Goal: Download file/media

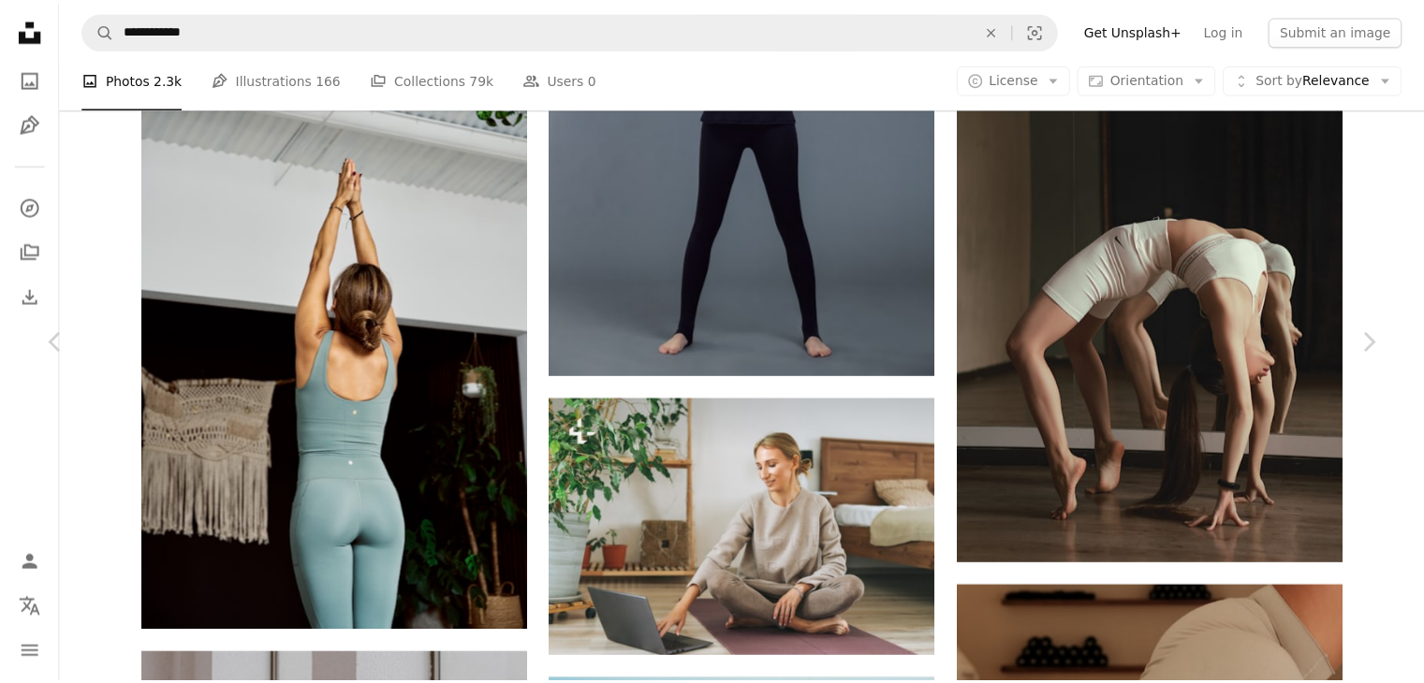
scroll to position [36653, 0]
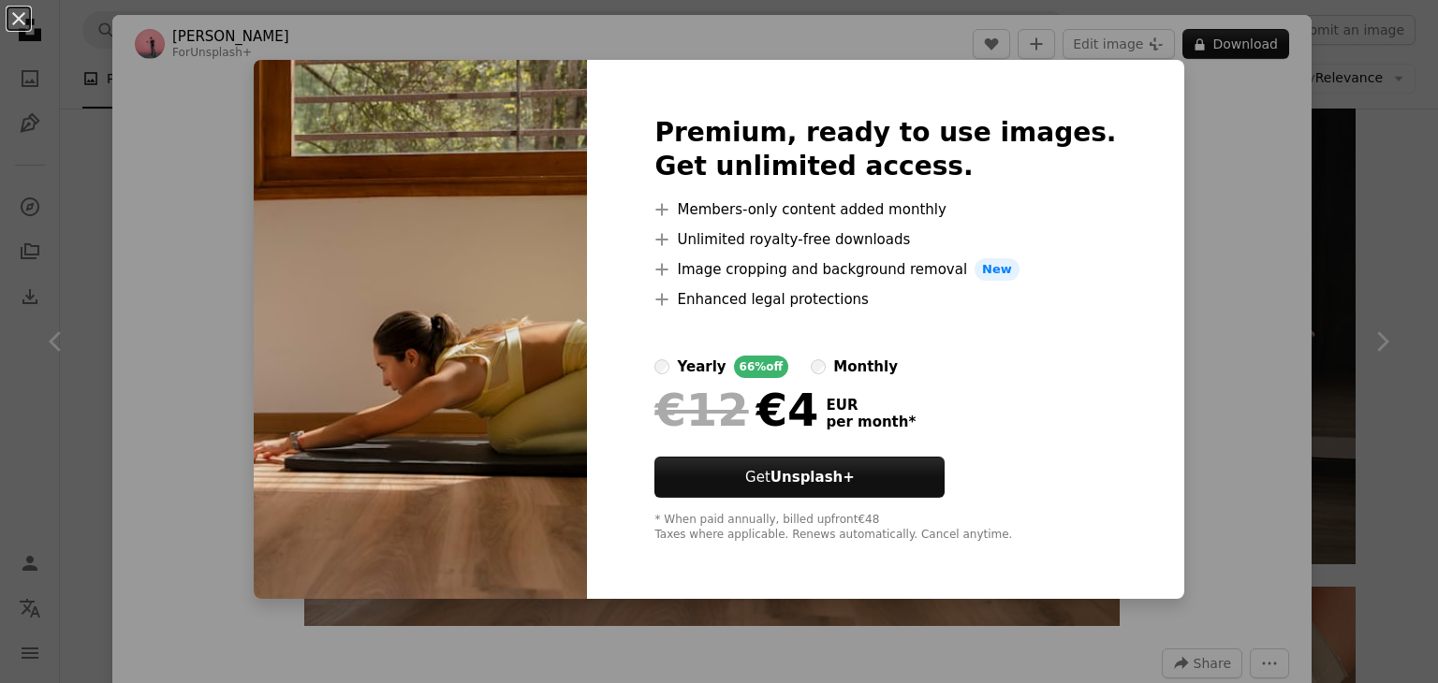
click at [1343, 188] on div "An X shape Premium, ready to use images. Get unlimited access. A plus sign Memb…" at bounding box center [719, 341] width 1438 height 683
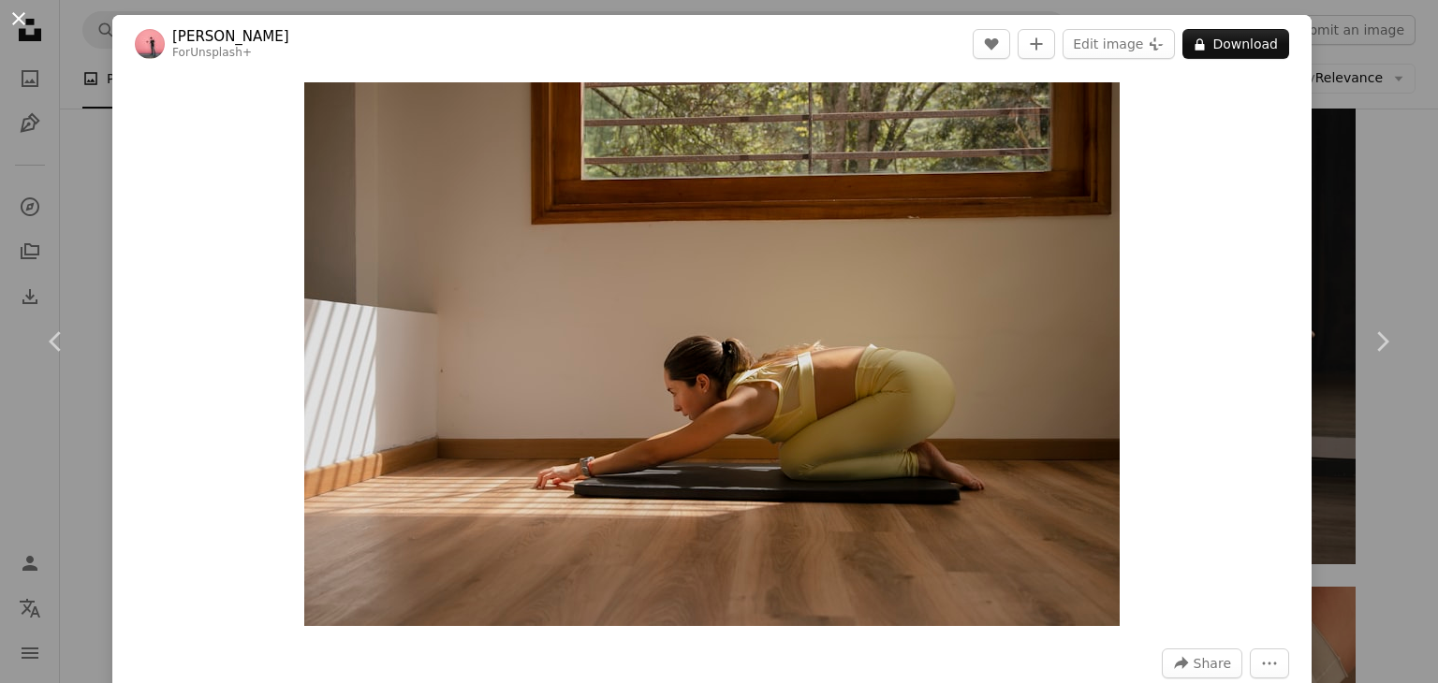
click at [11, 17] on button "An X shape" at bounding box center [18, 18] width 22 height 22
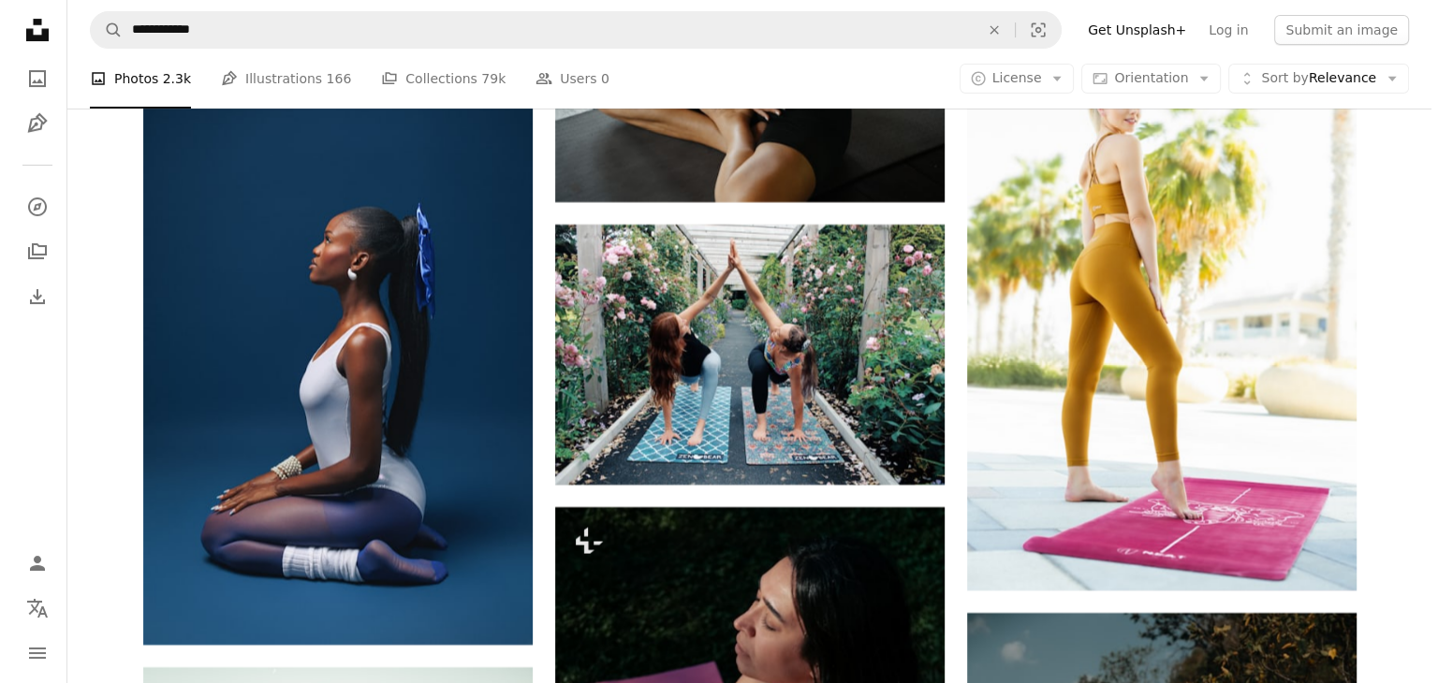
scroll to position [43262, 0]
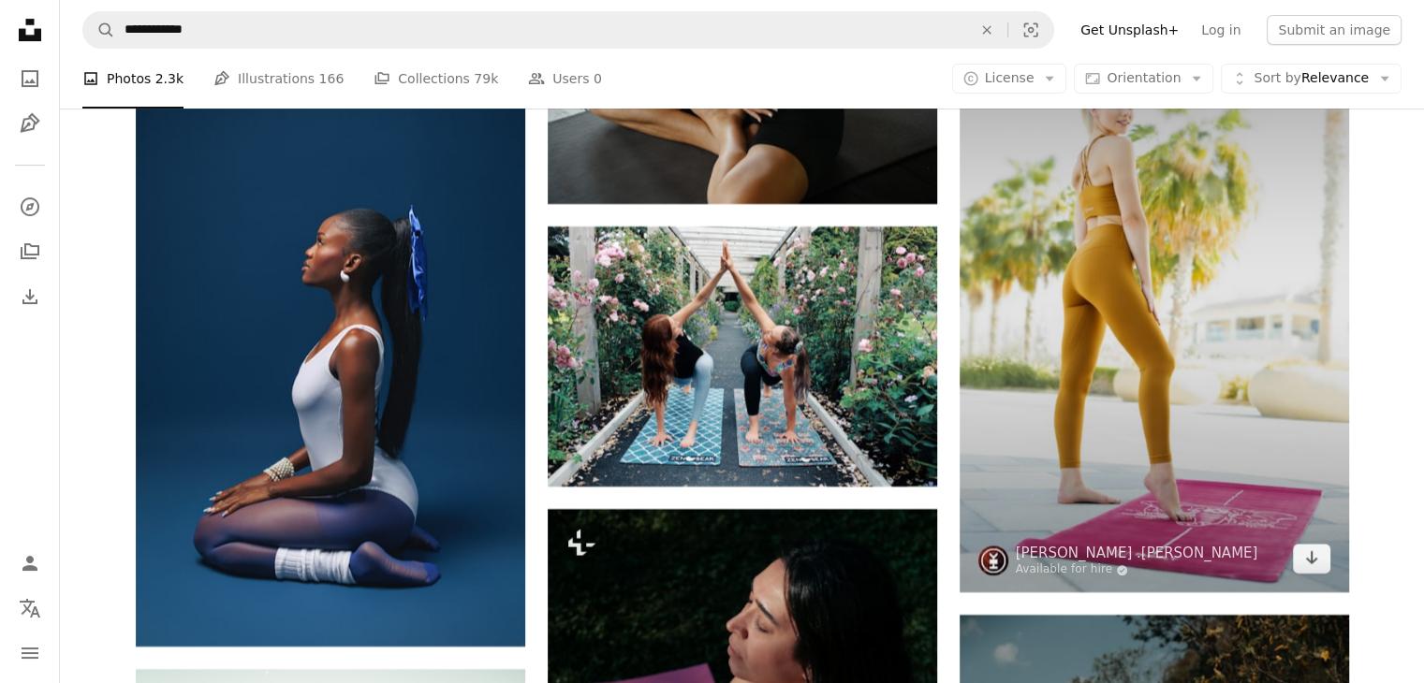
click at [1135, 300] on img at bounding box center [1153, 300] width 389 height 584
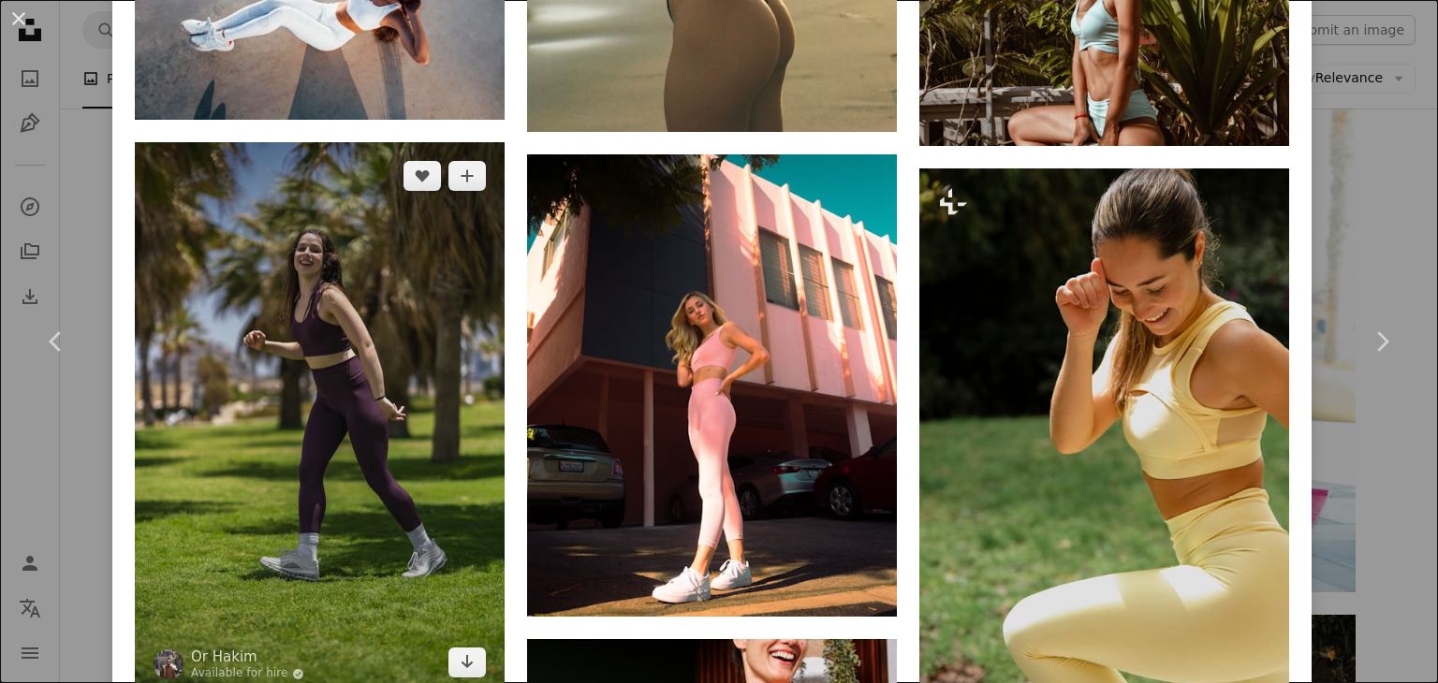
scroll to position [2719, 0]
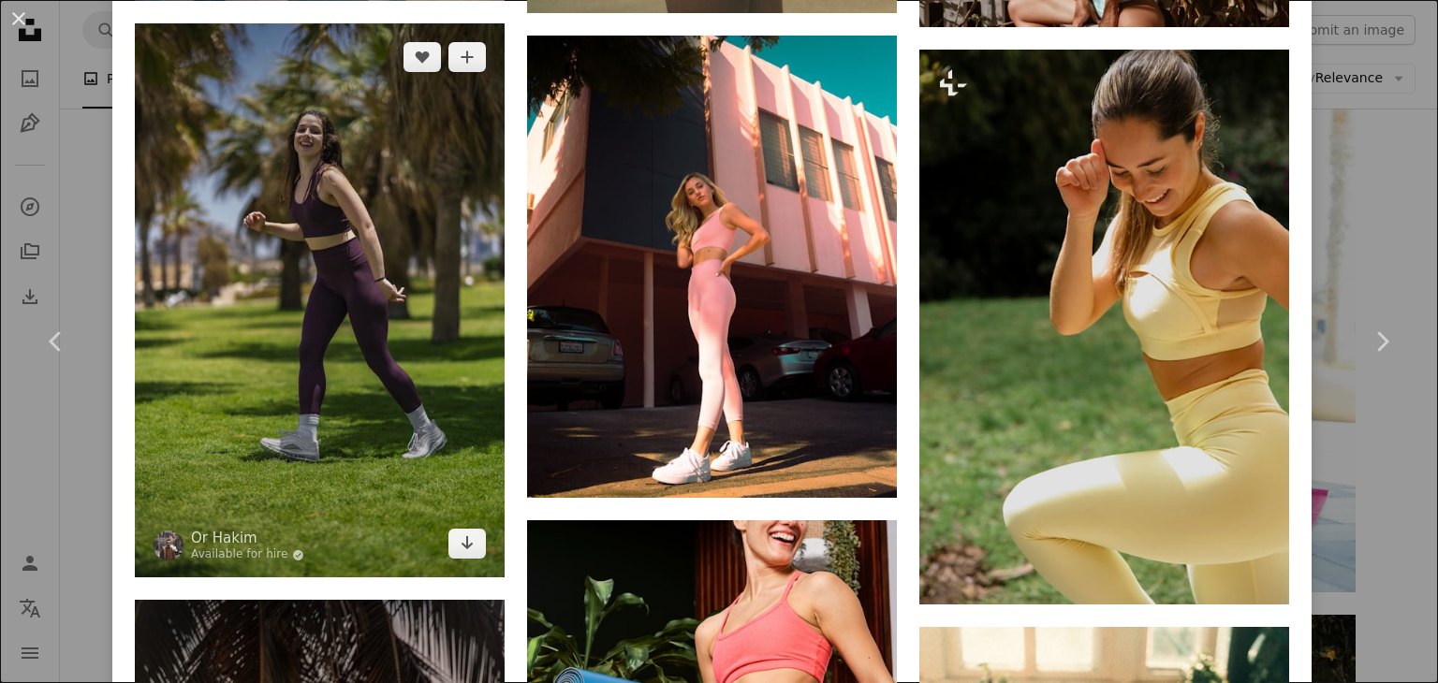
click at [341, 384] on img at bounding box center [320, 300] width 370 height 555
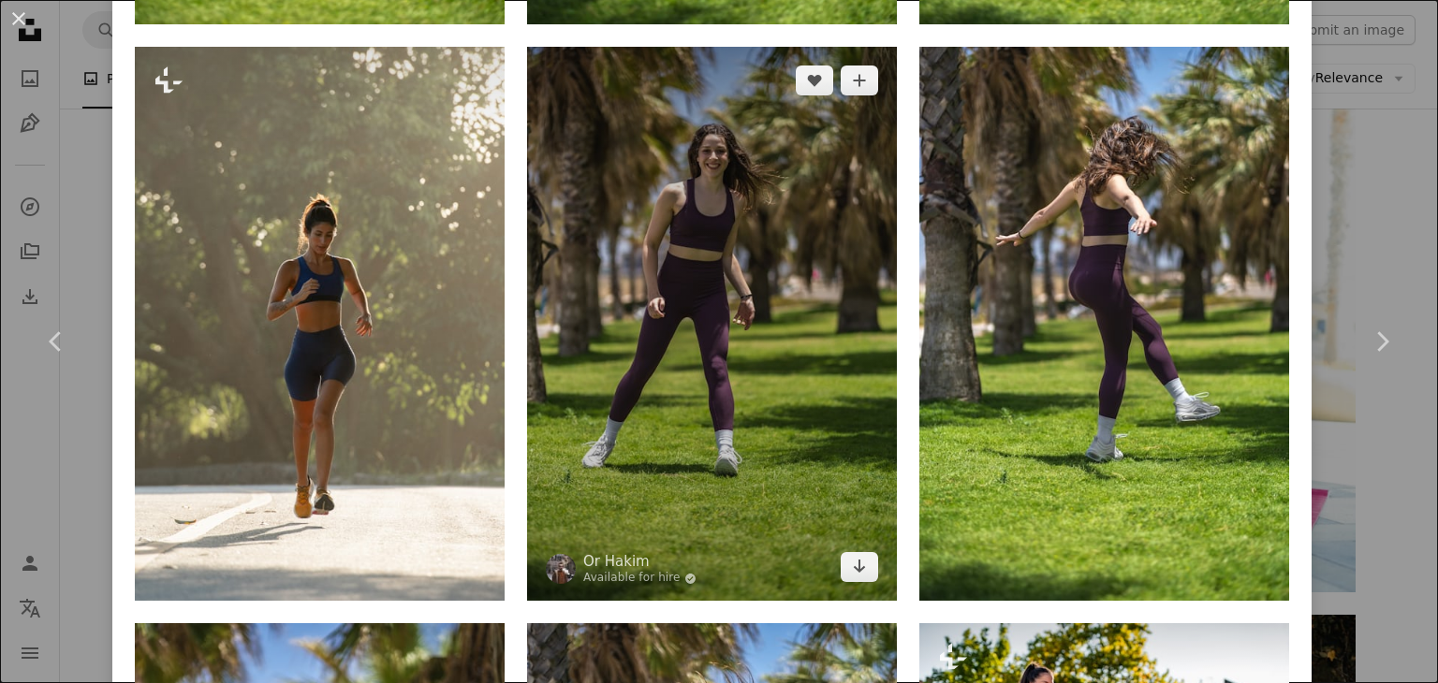
scroll to position [2138, 0]
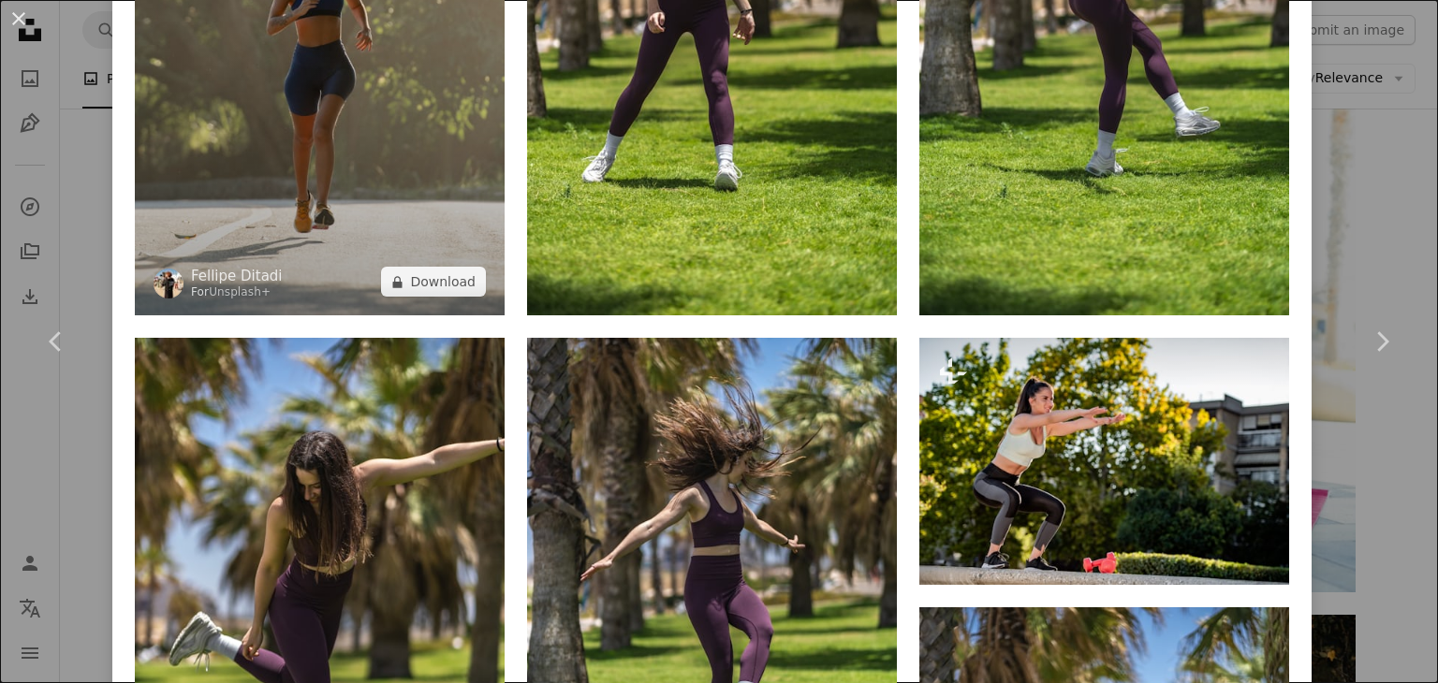
click at [291, 110] on img at bounding box center [320, 38] width 370 height 555
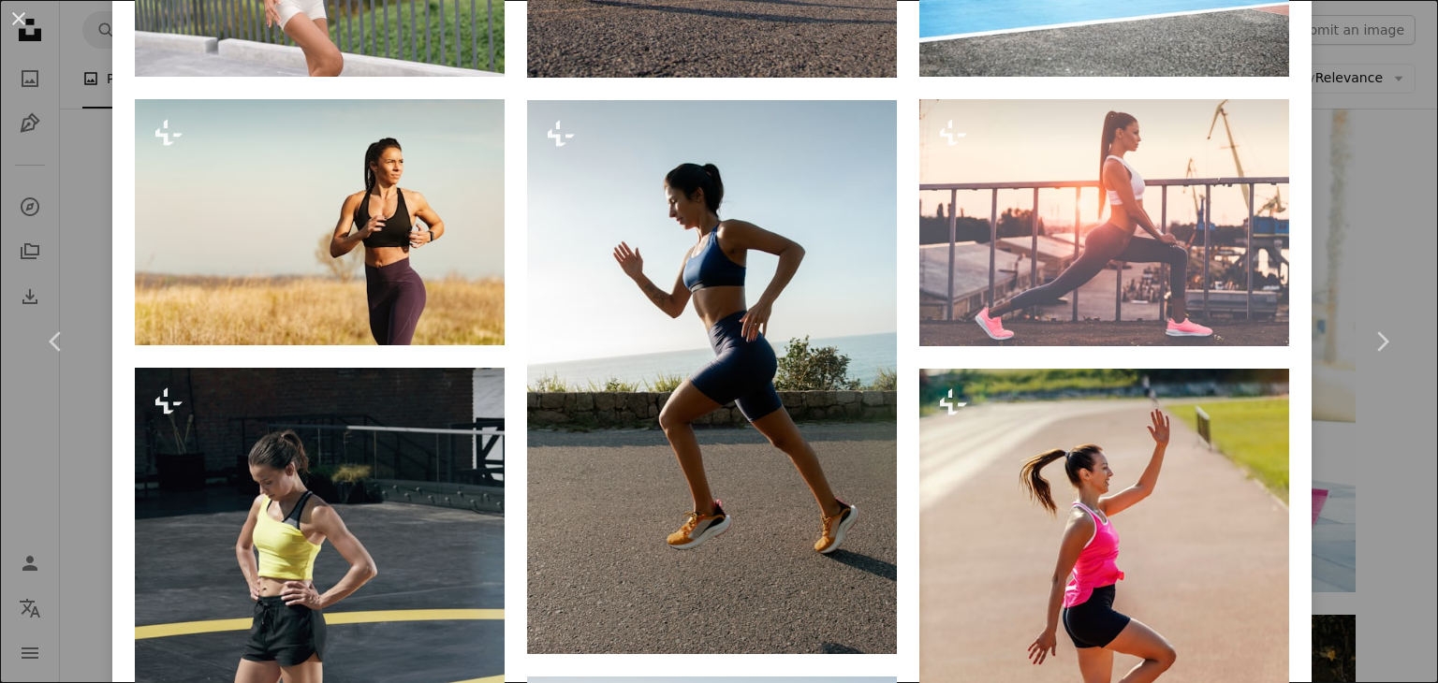
scroll to position [4001, 0]
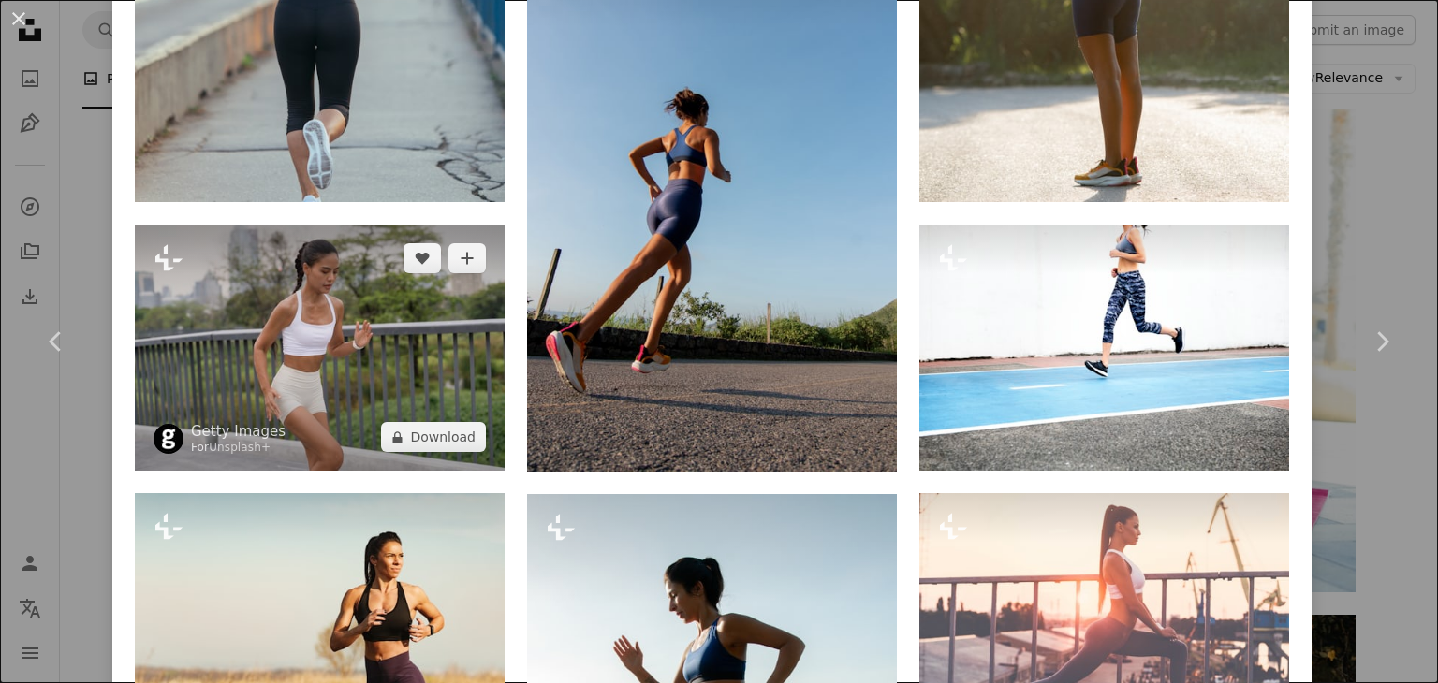
click at [379, 225] on img at bounding box center [320, 348] width 370 height 246
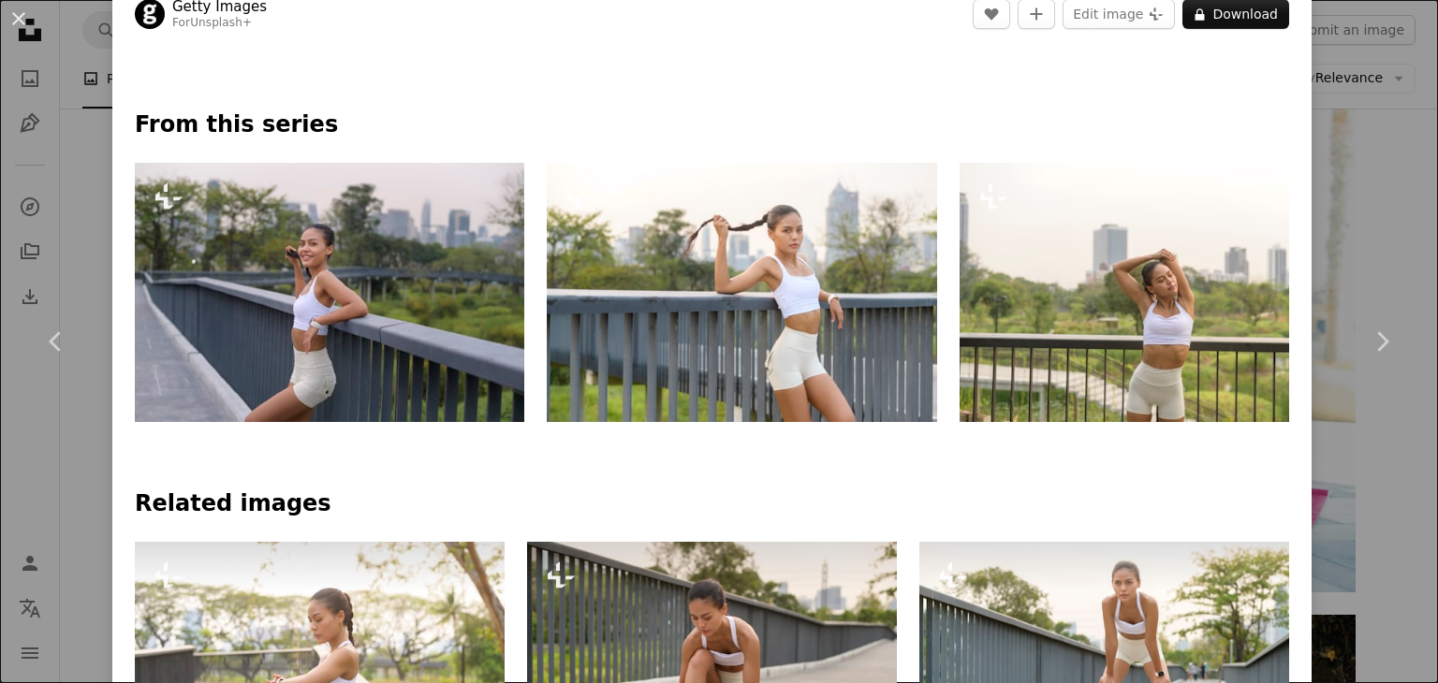
scroll to position [793, 0]
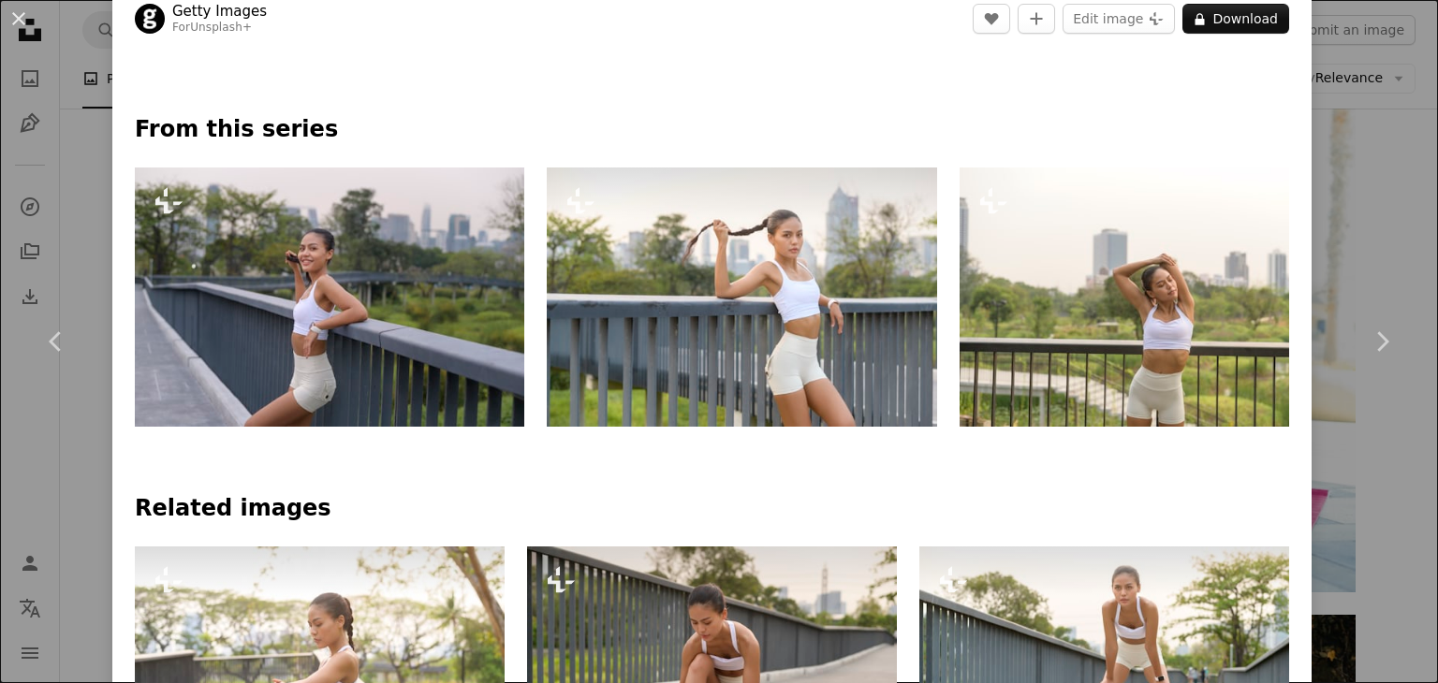
click at [715, 328] on img at bounding box center [741, 297] width 389 height 259
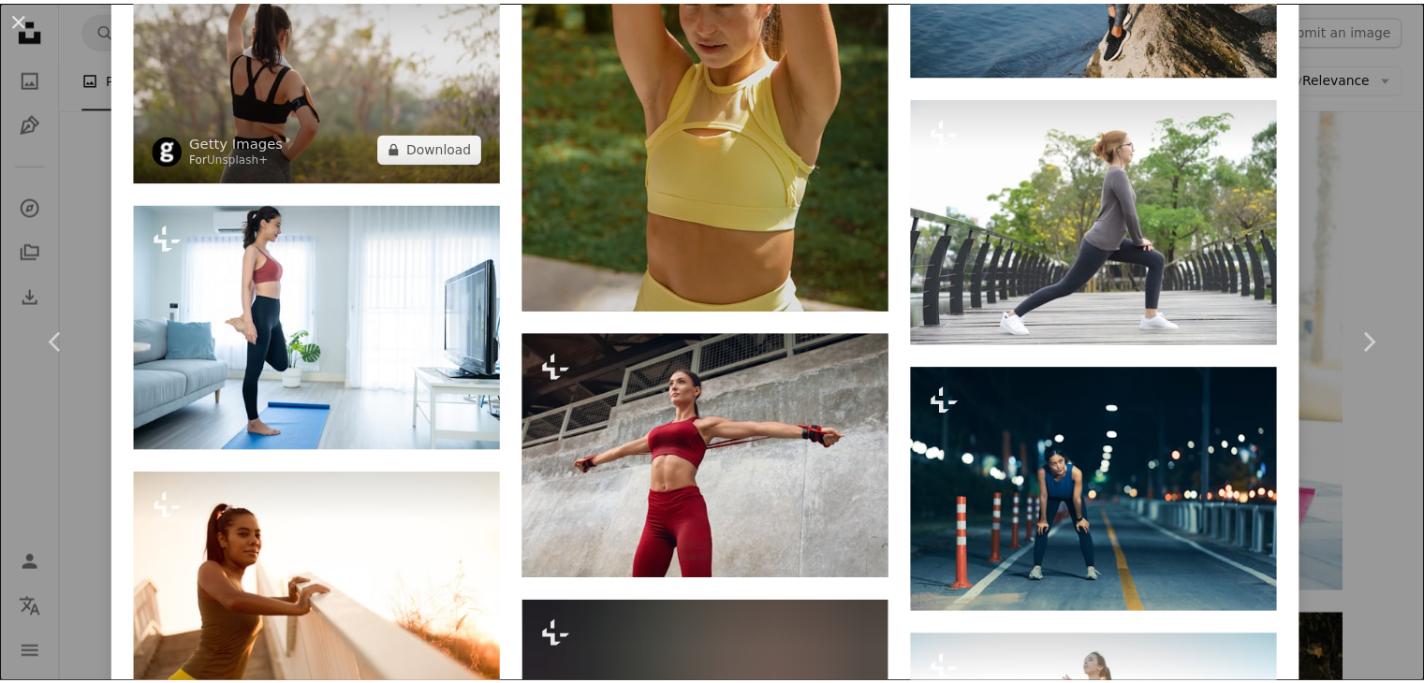
scroll to position [16431, 0]
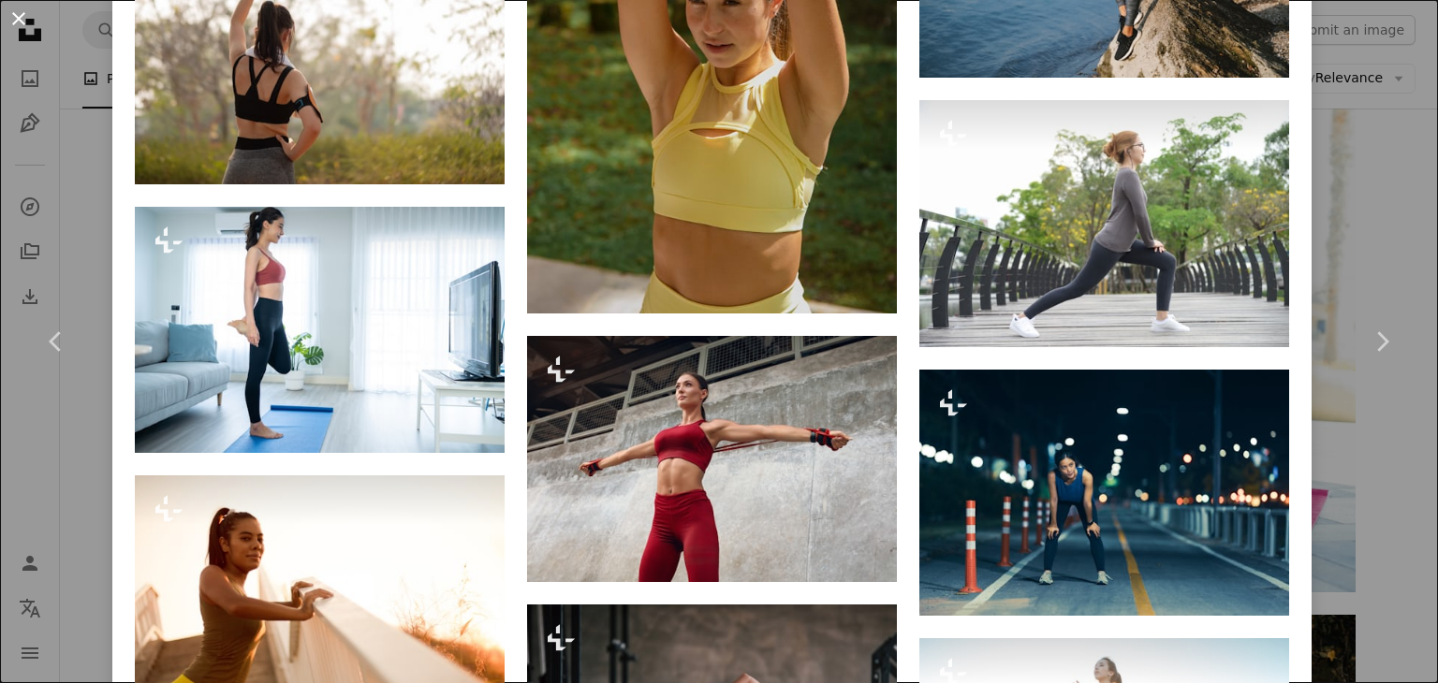
click at [24, 9] on button "An X shape" at bounding box center [18, 18] width 22 height 22
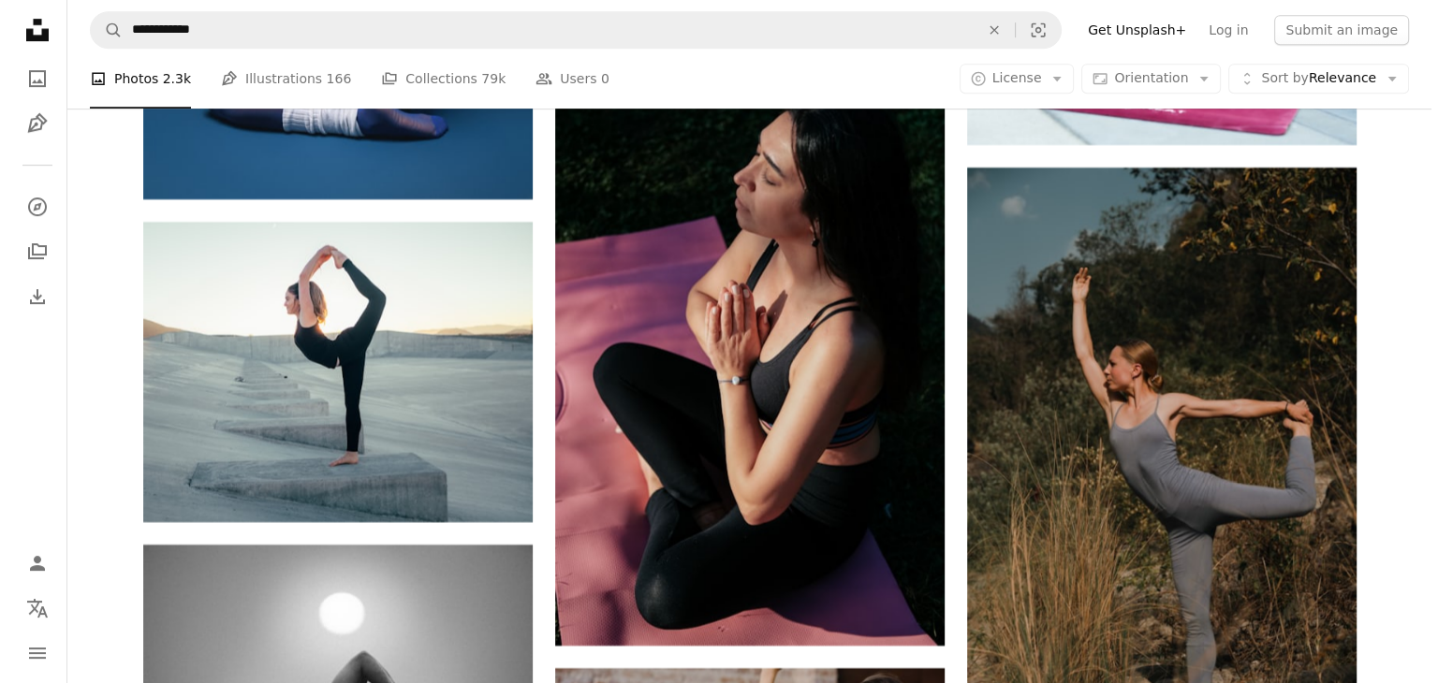
scroll to position [43396, 0]
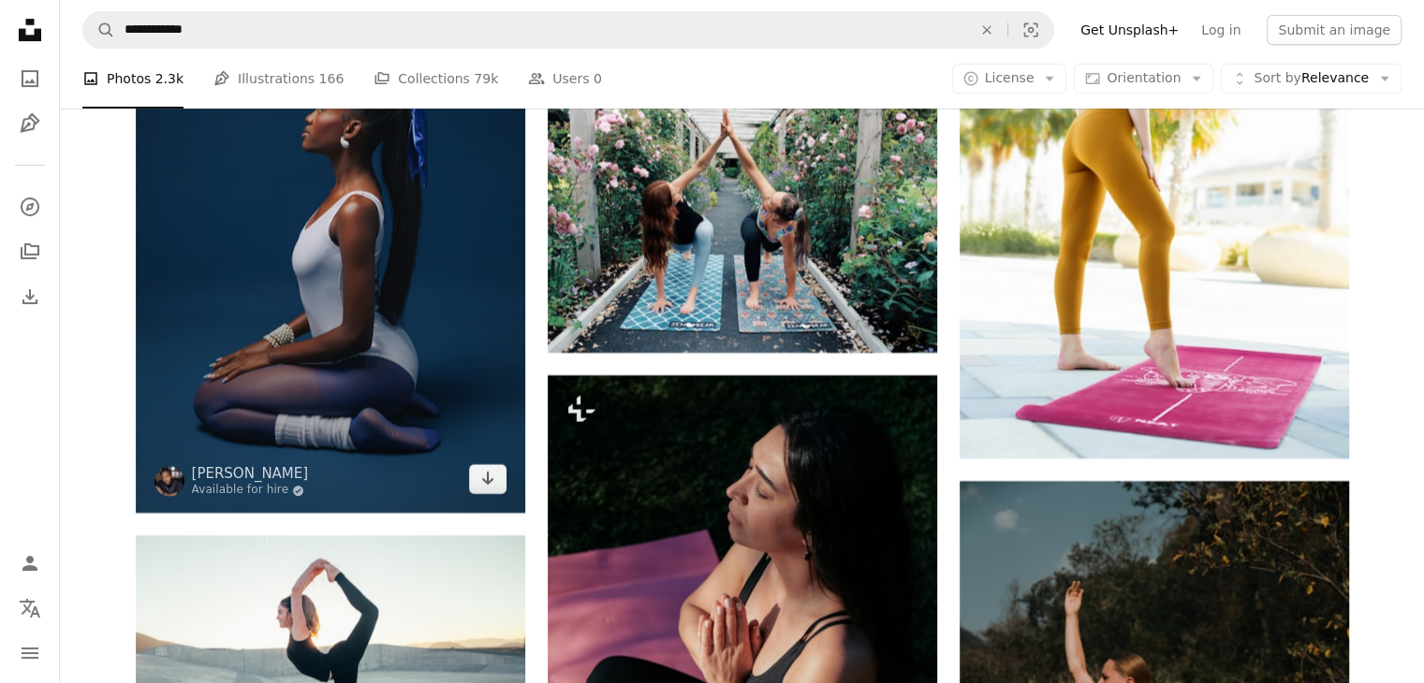
click at [296, 362] on img at bounding box center [330, 221] width 389 height 584
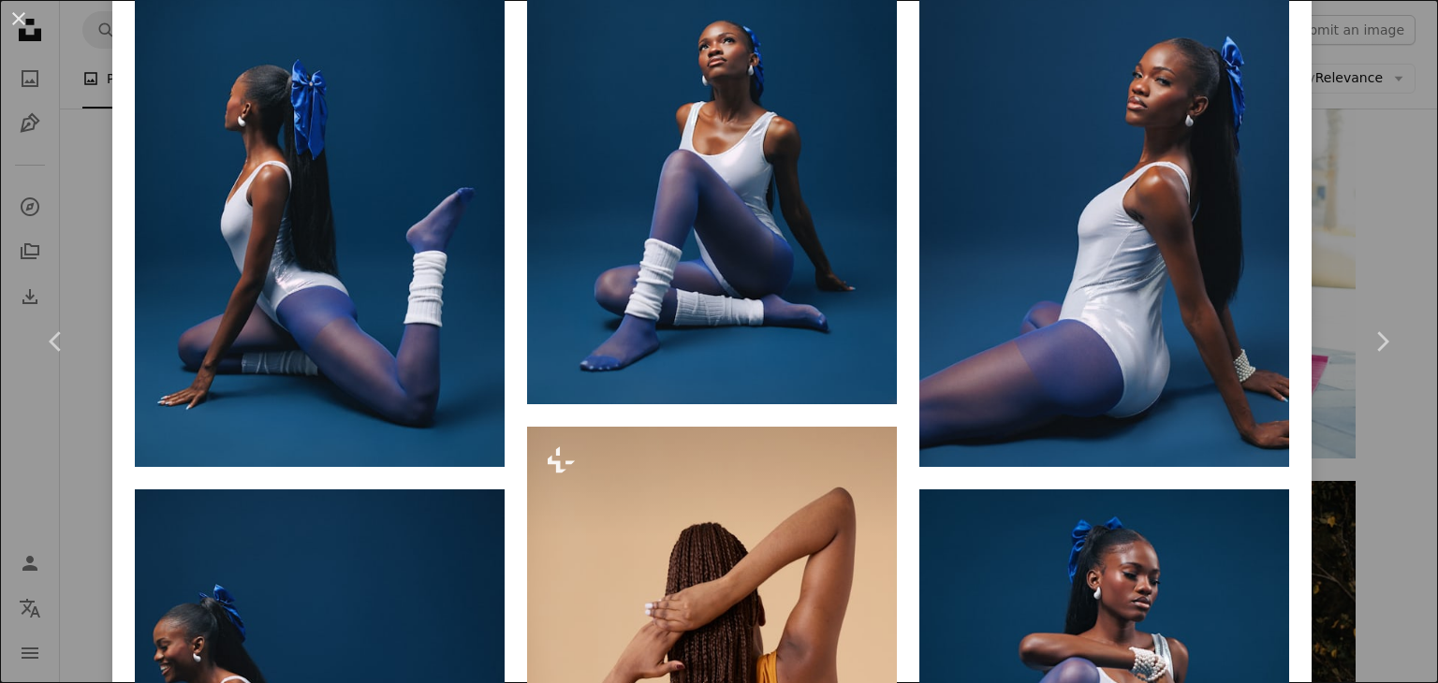
scroll to position [1408, 0]
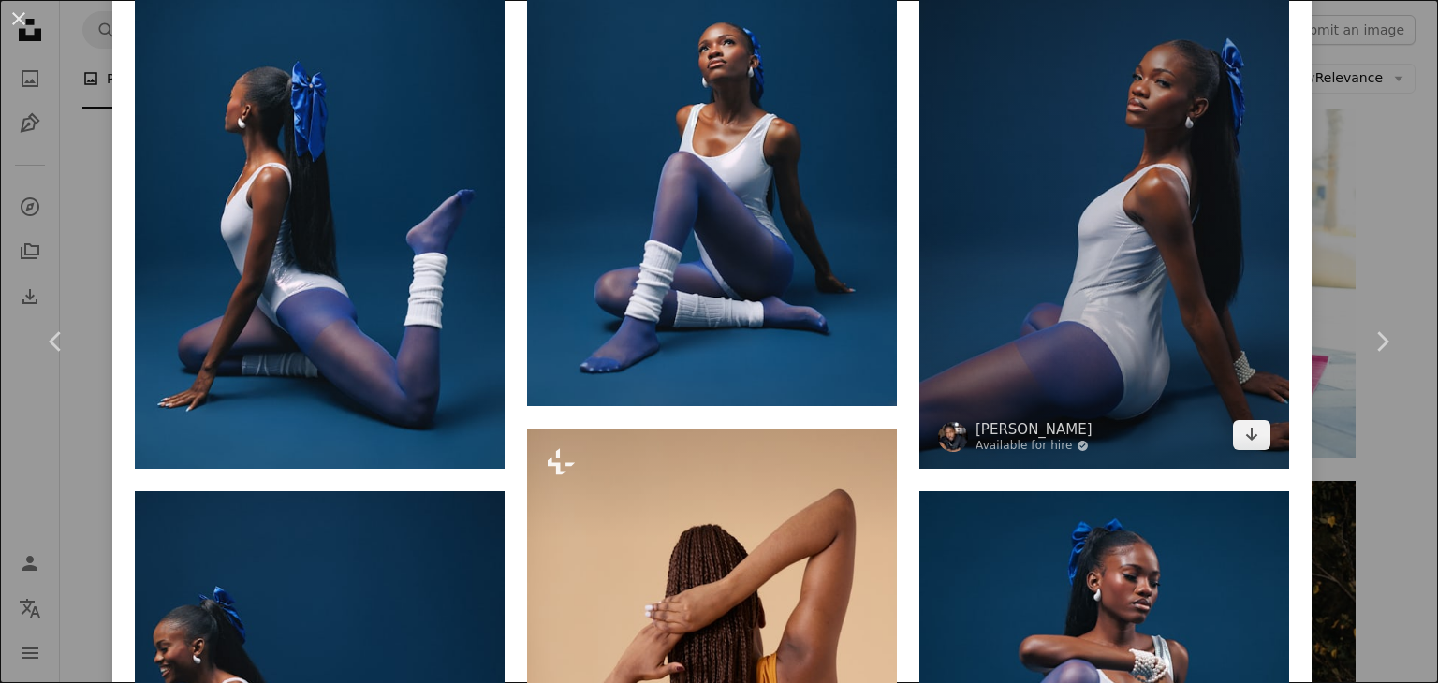
click at [1093, 258] on img at bounding box center [1104, 191] width 370 height 555
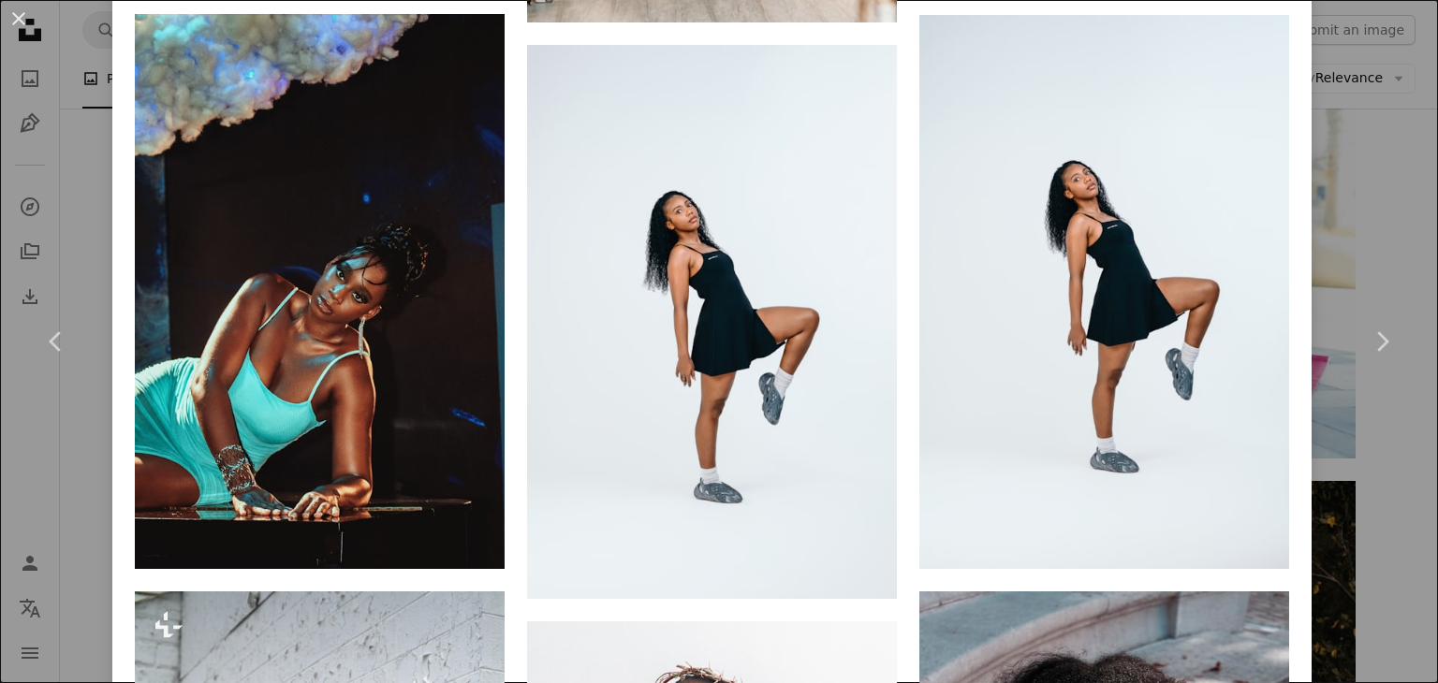
scroll to position [3522, 0]
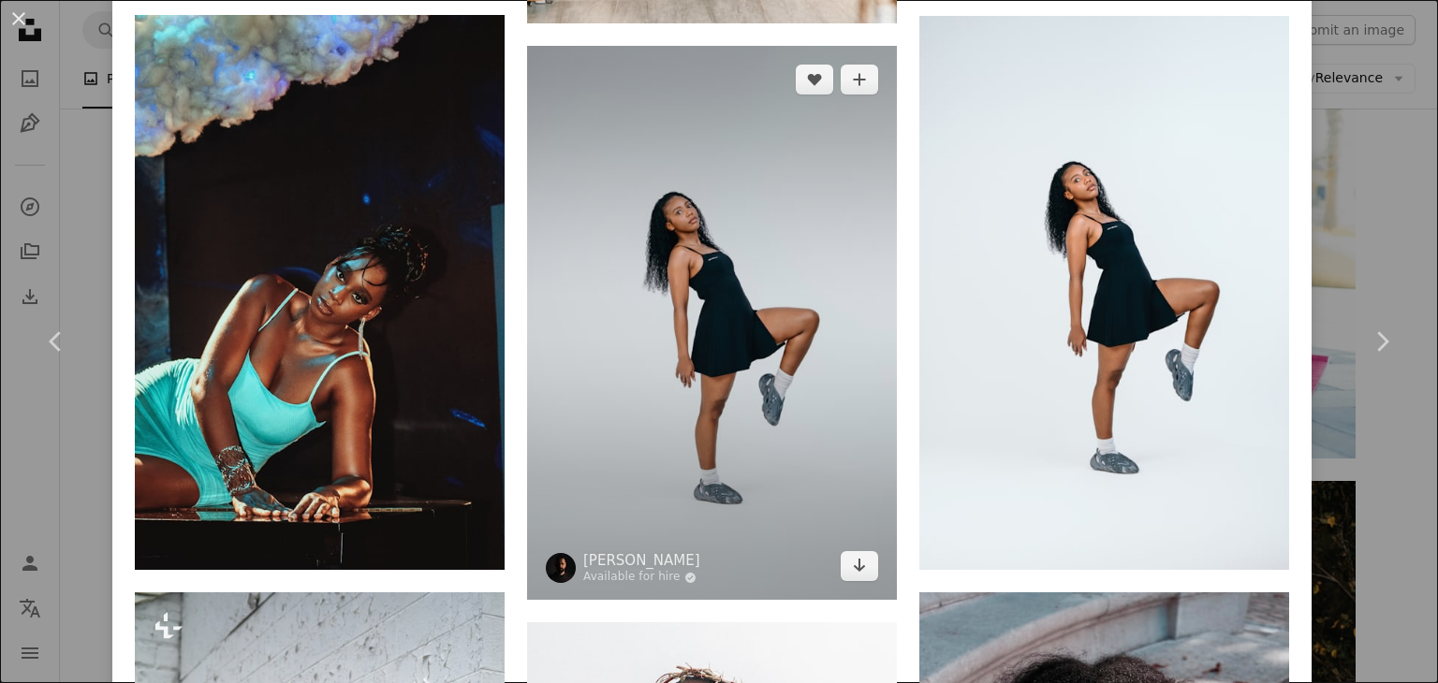
click at [784, 366] on img at bounding box center [712, 323] width 370 height 555
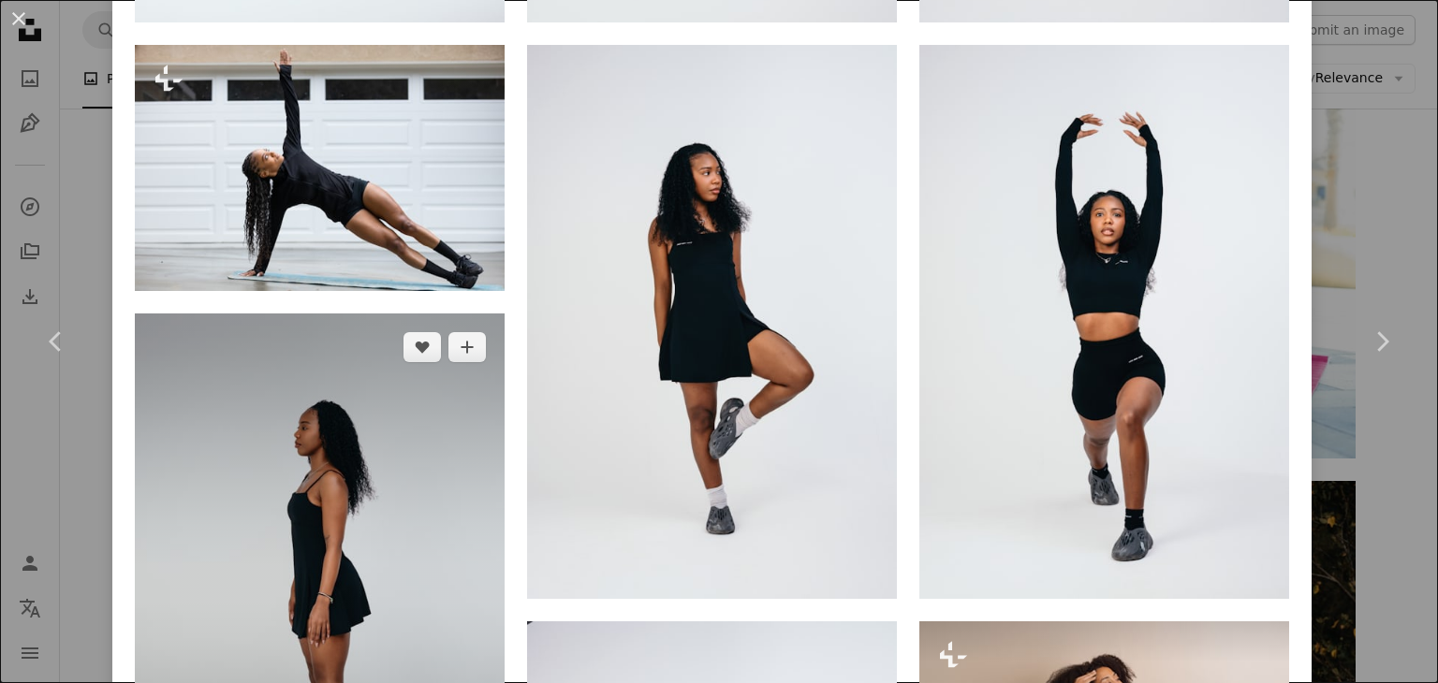
scroll to position [2057, 0]
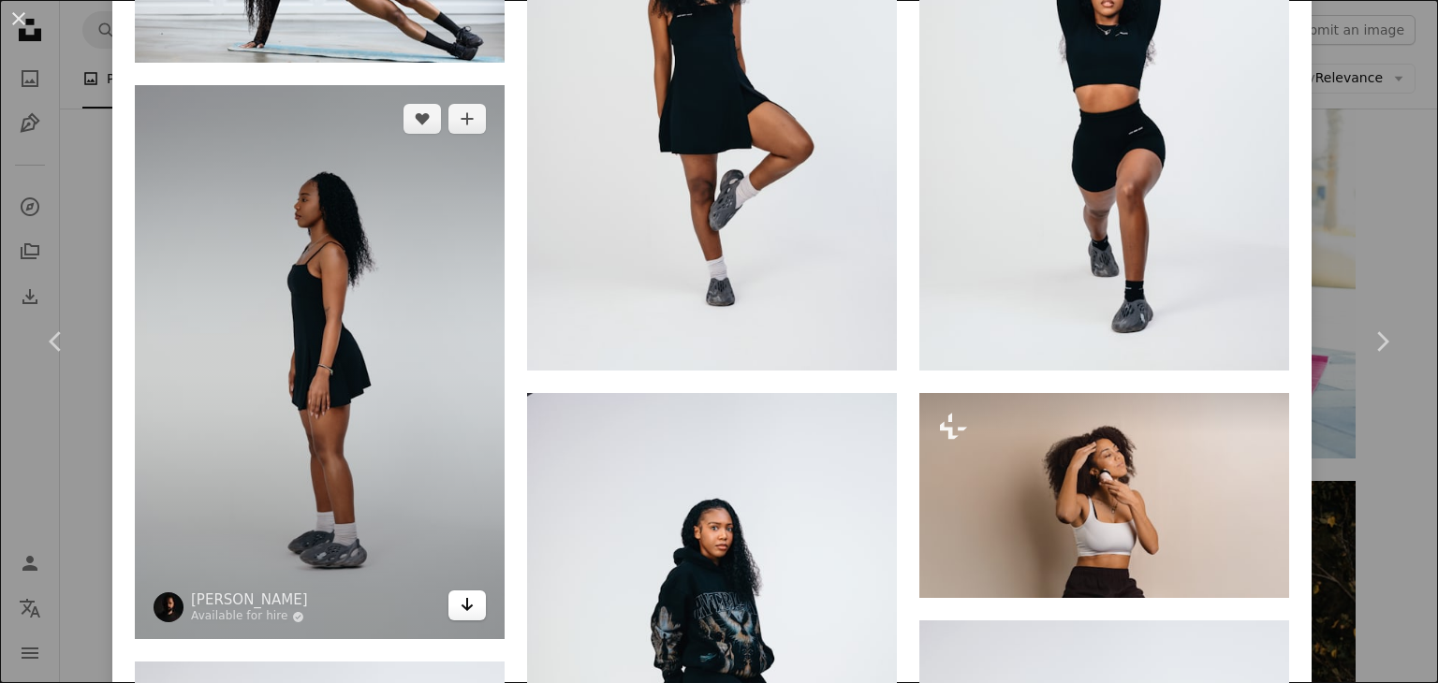
click at [466, 593] on icon "Arrow pointing down" at bounding box center [467, 604] width 15 height 22
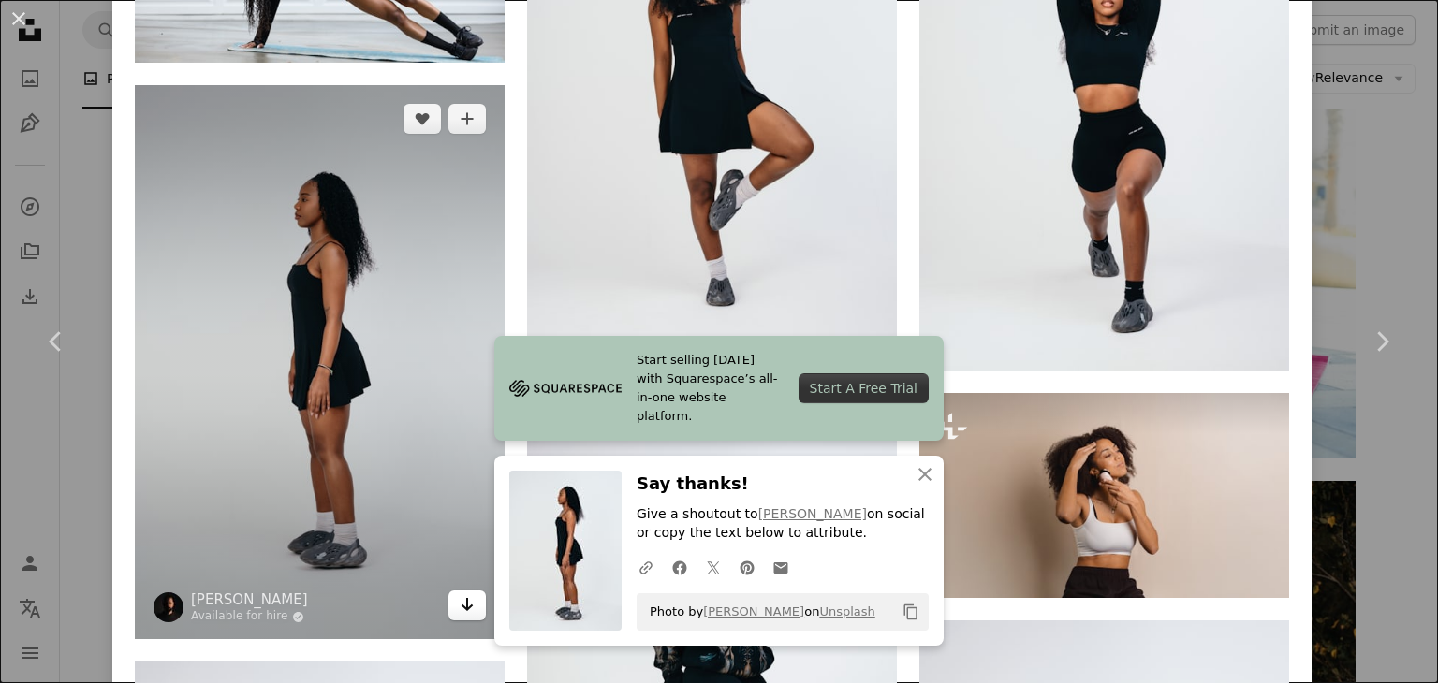
click at [451, 591] on link "Arrow pointing down" at bounding box center [466, 606] width 37 height 30
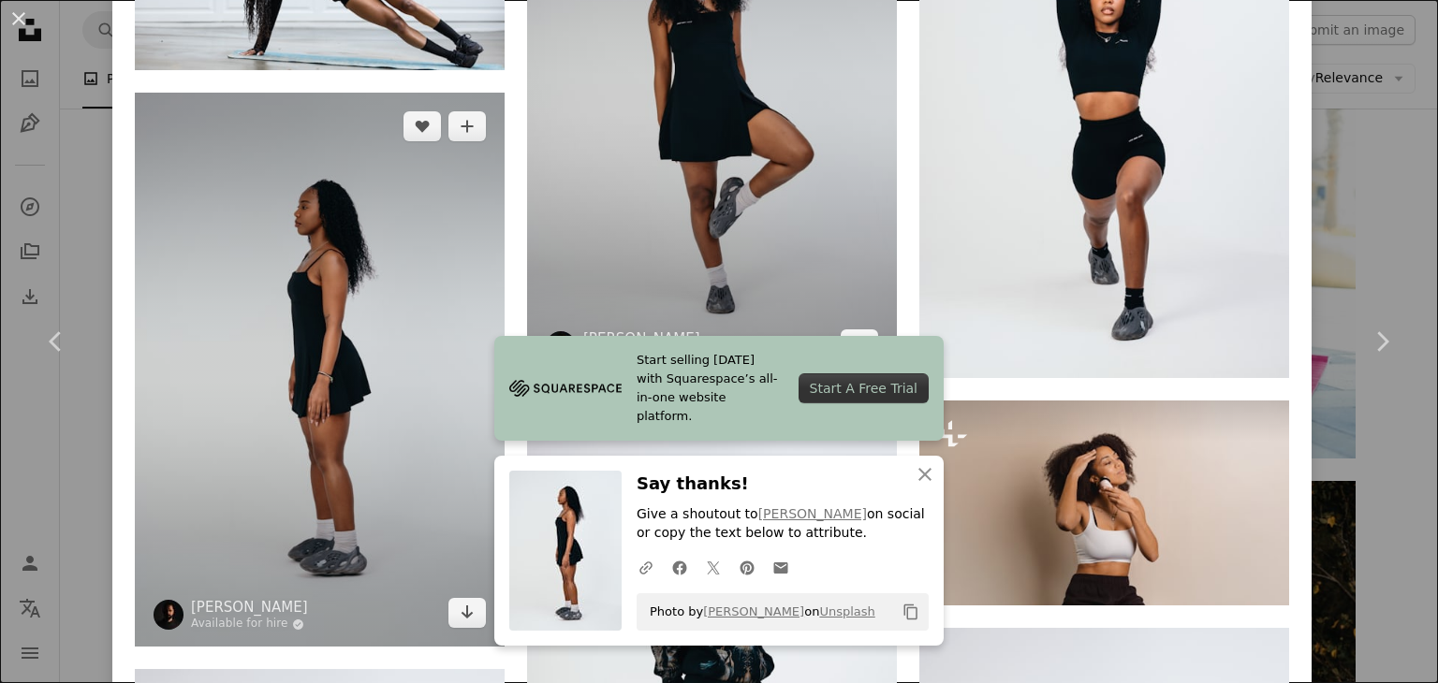
scroll to position [2048, 0]
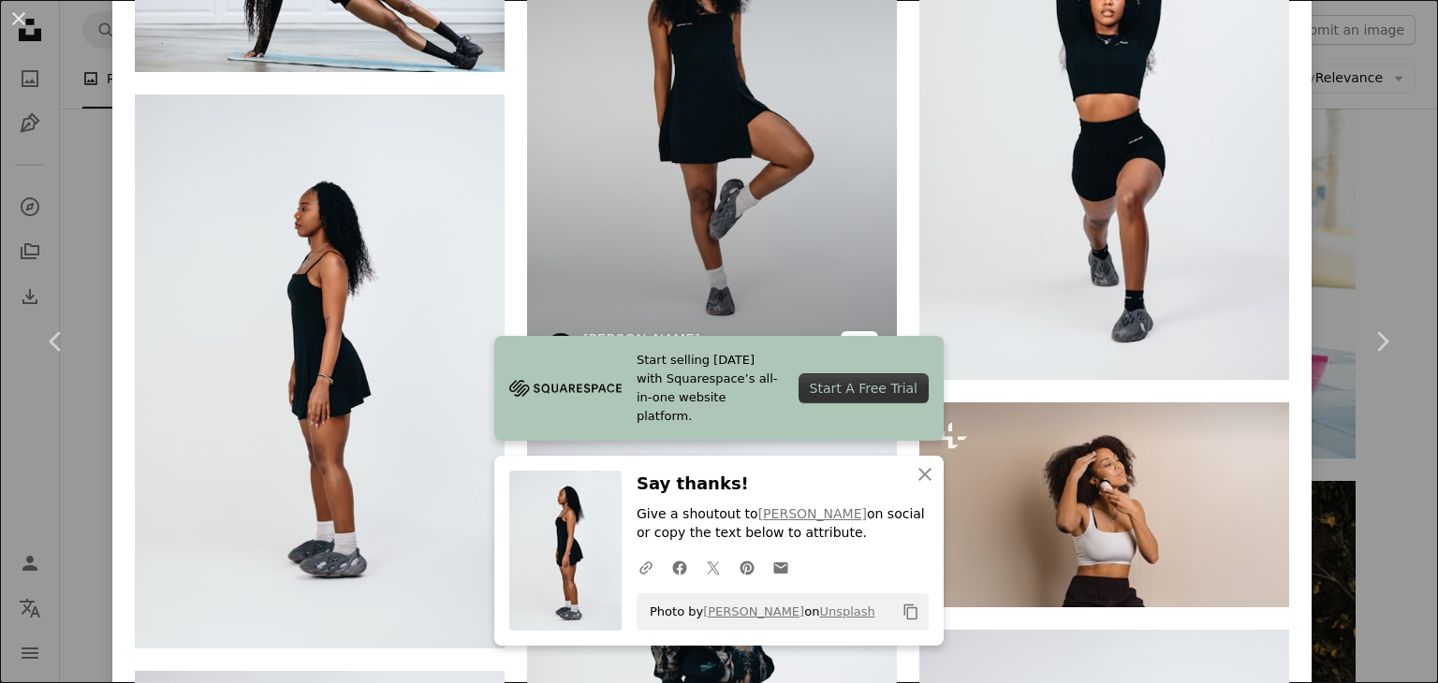
click at [856, 334] on icon "Arrow pointing down" at bounding box center [859, 345] width 15 height 22
click at [857, 331] on link "Arrow pointing down" at bounding box center [859, 346] width 37 height 30
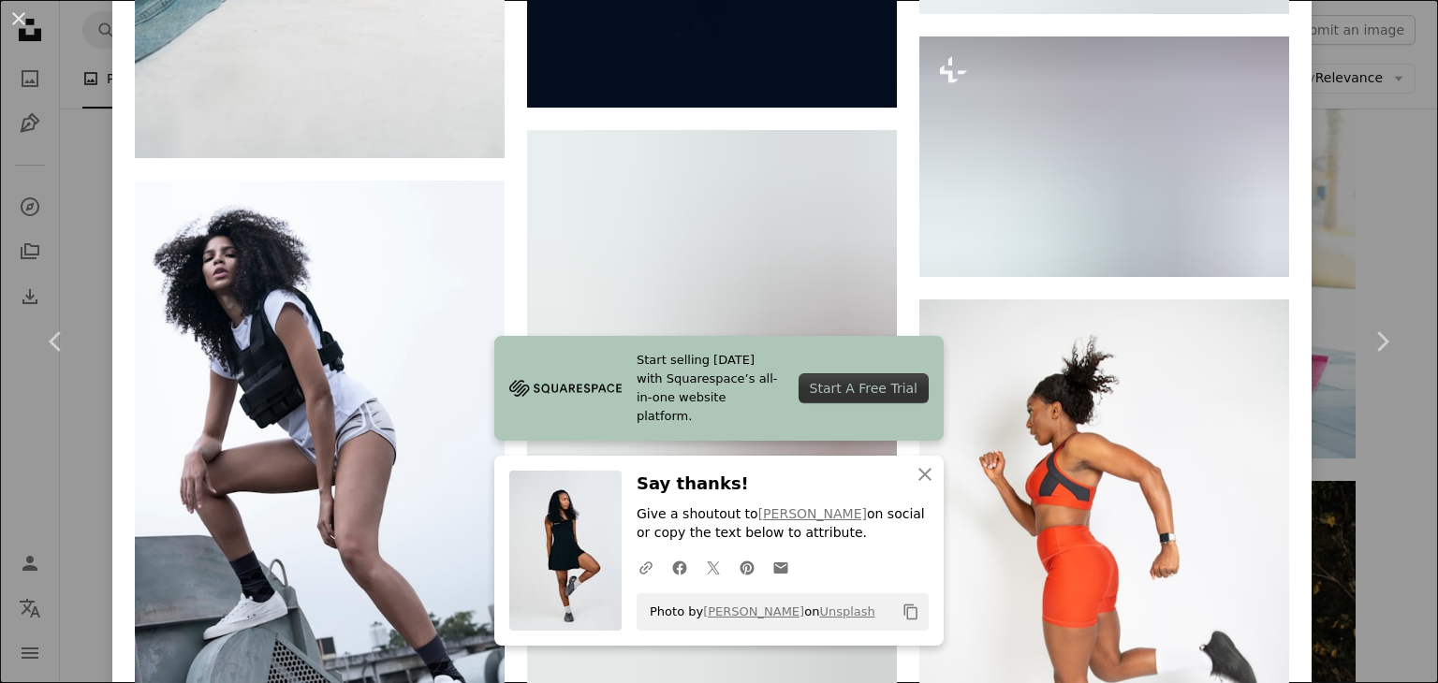
scroll to position [3795, 0]
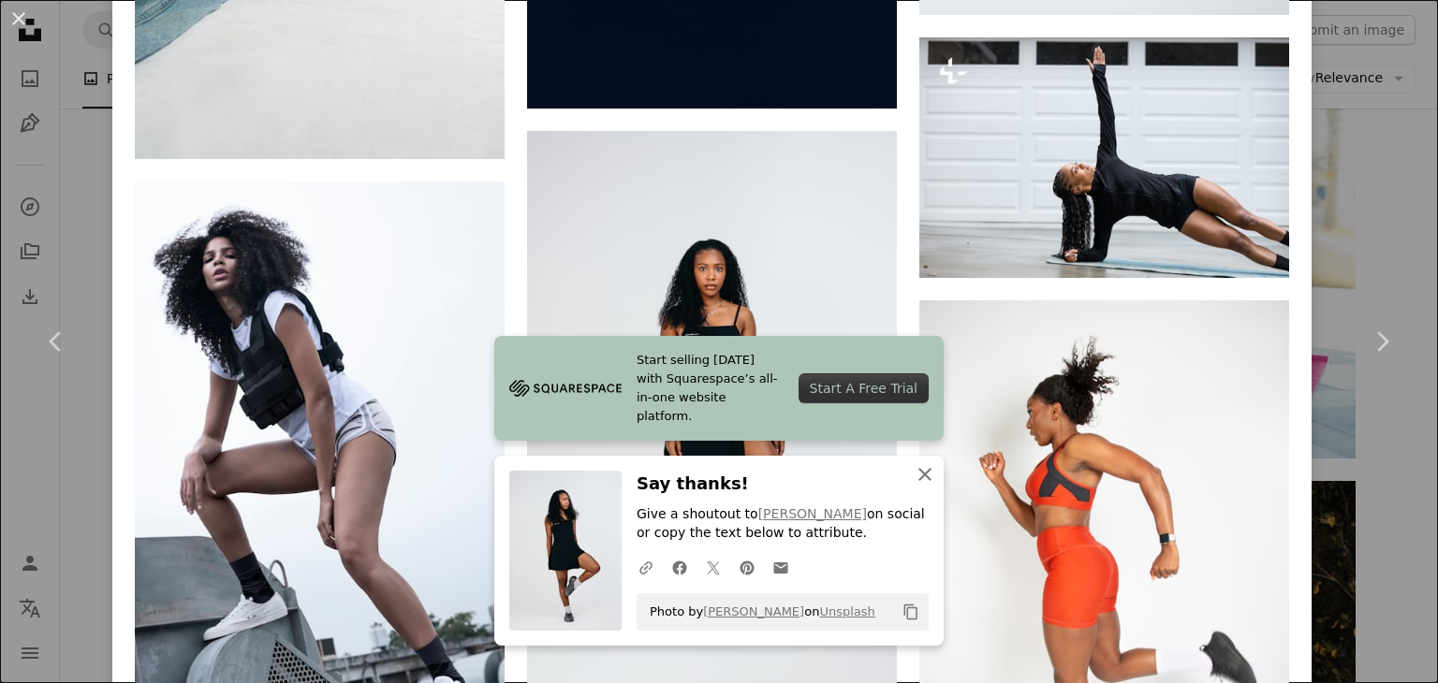
click at [921, 476] on icon "An X shape" at bounding box center [925, 474] width 22 height 22
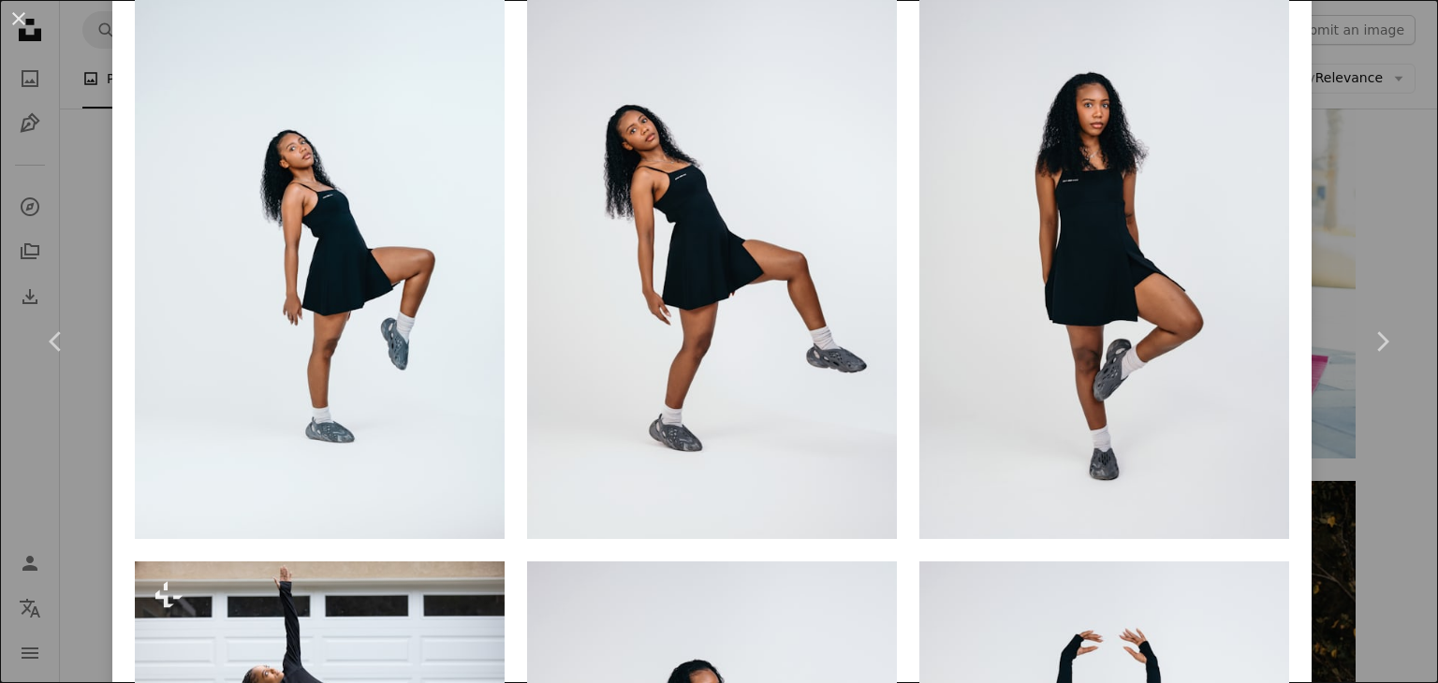
scroll to position [1314, 0]
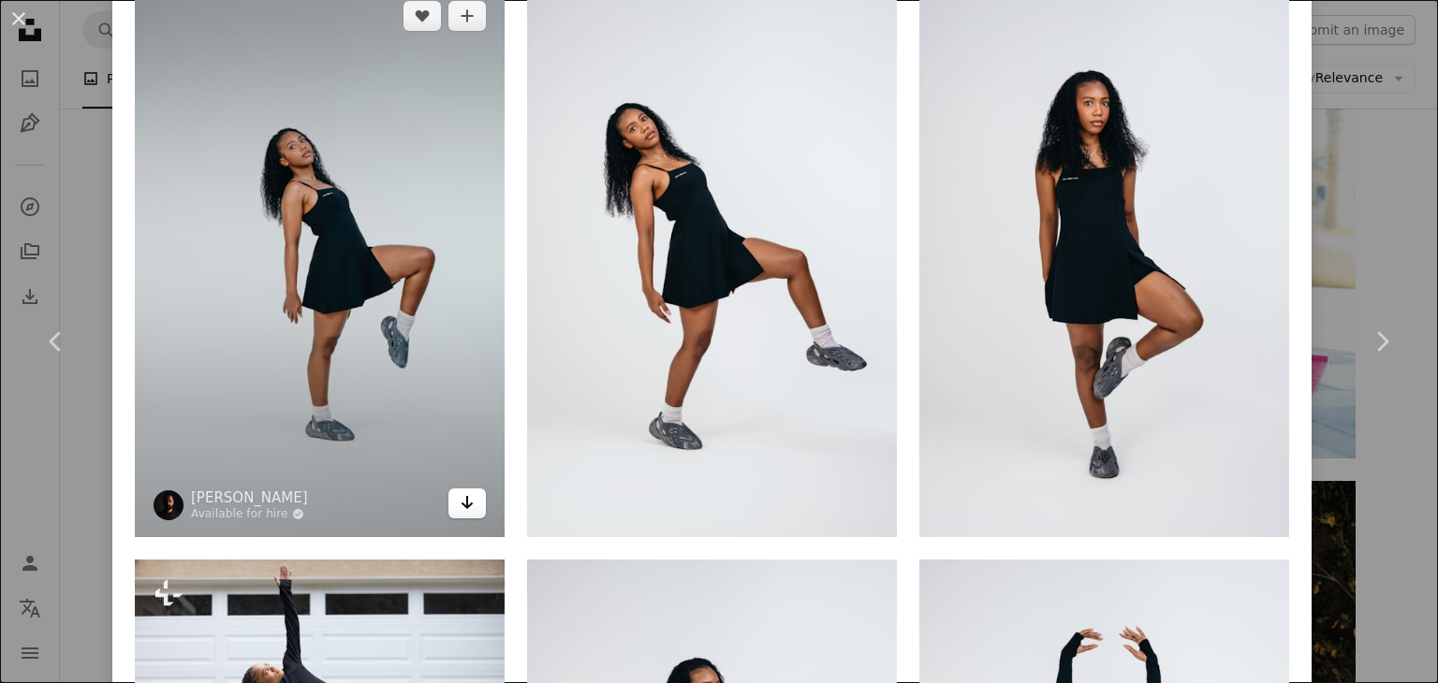
click at [464, 505] on link "Arrow pointing down" at bounding box center [466, 504] width 37 height 30
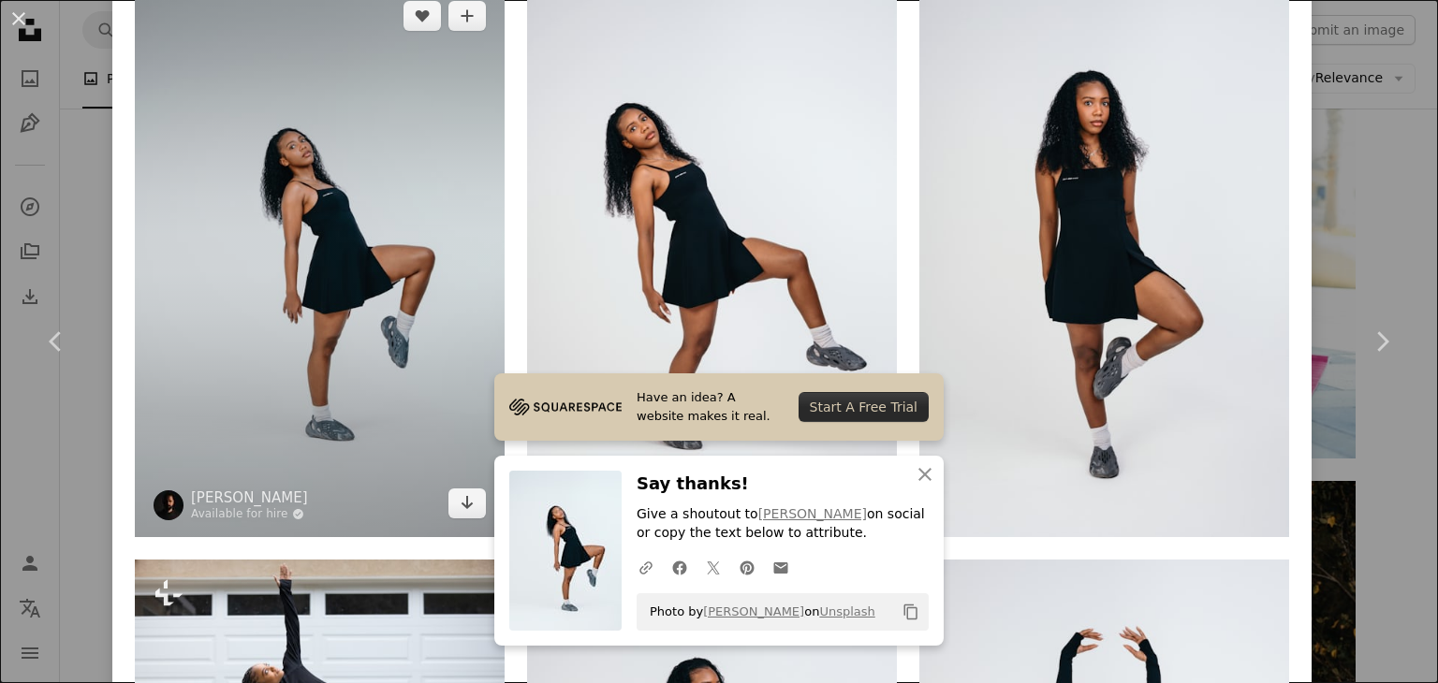
click at [421, 385] on img at bounding box center [320, 259] width 370 height 555
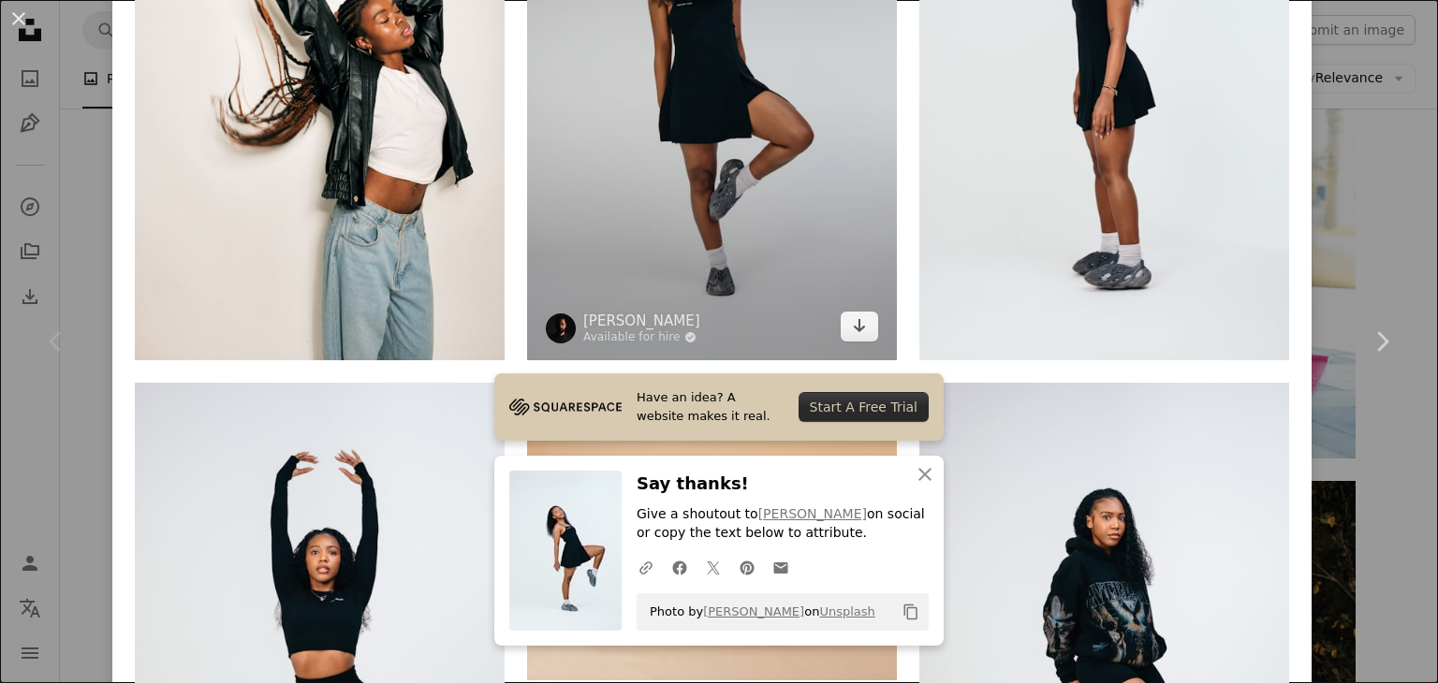
scroll to position [2096, 0]
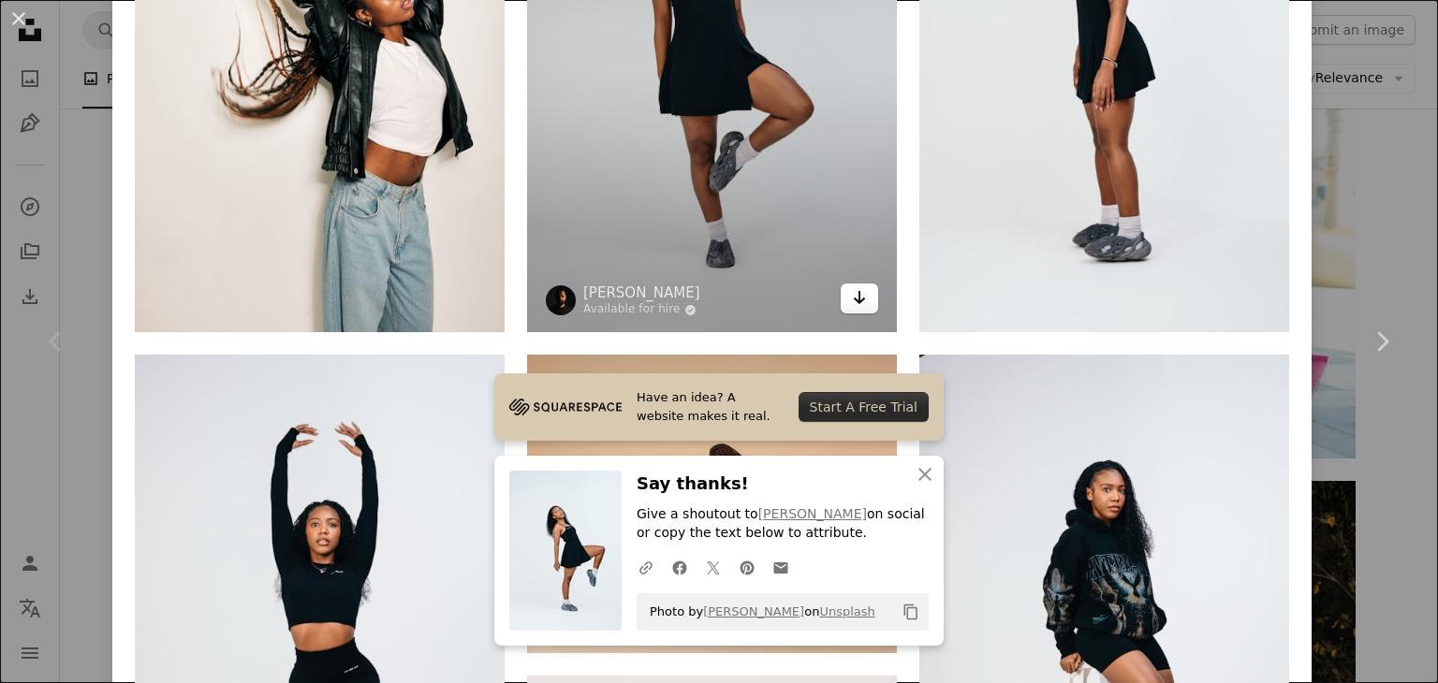
click at [854, 291] on icon "Download" at bounding box center [860, 297] width 12 height 13
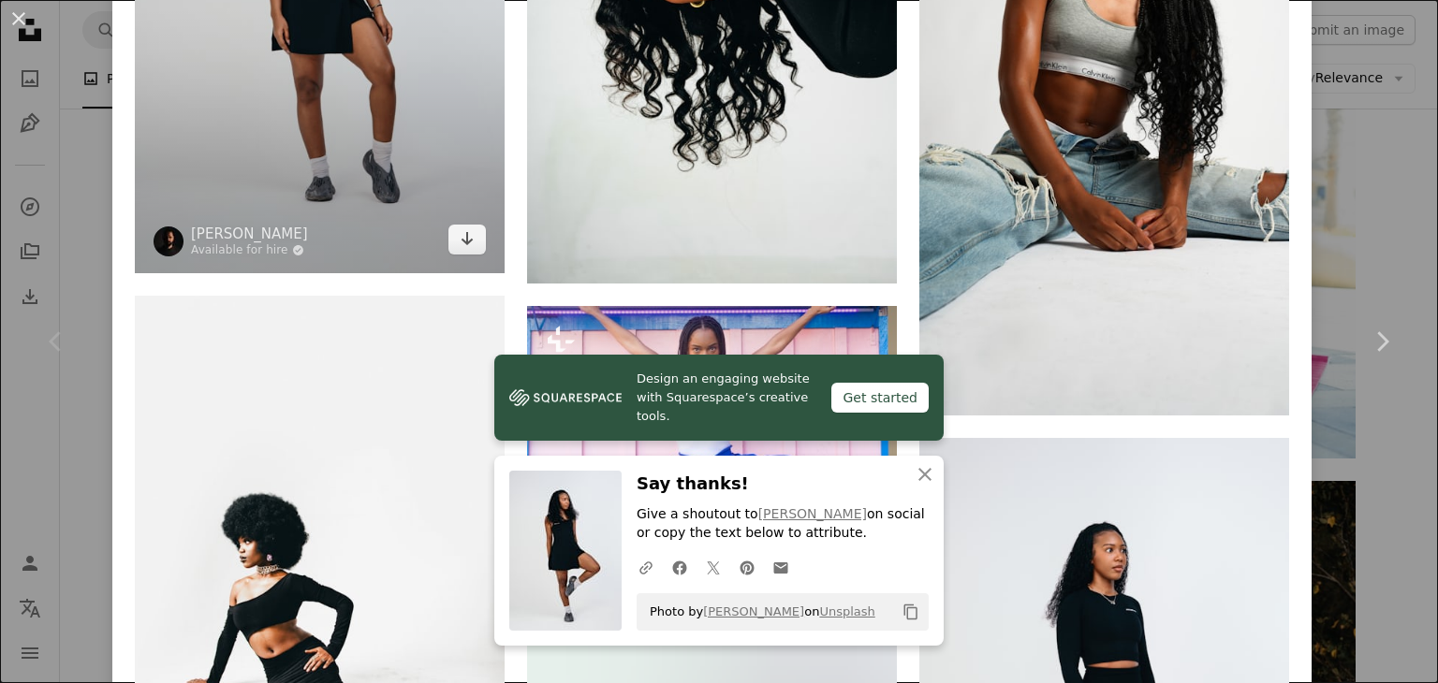
scroll to position [4425, 0]
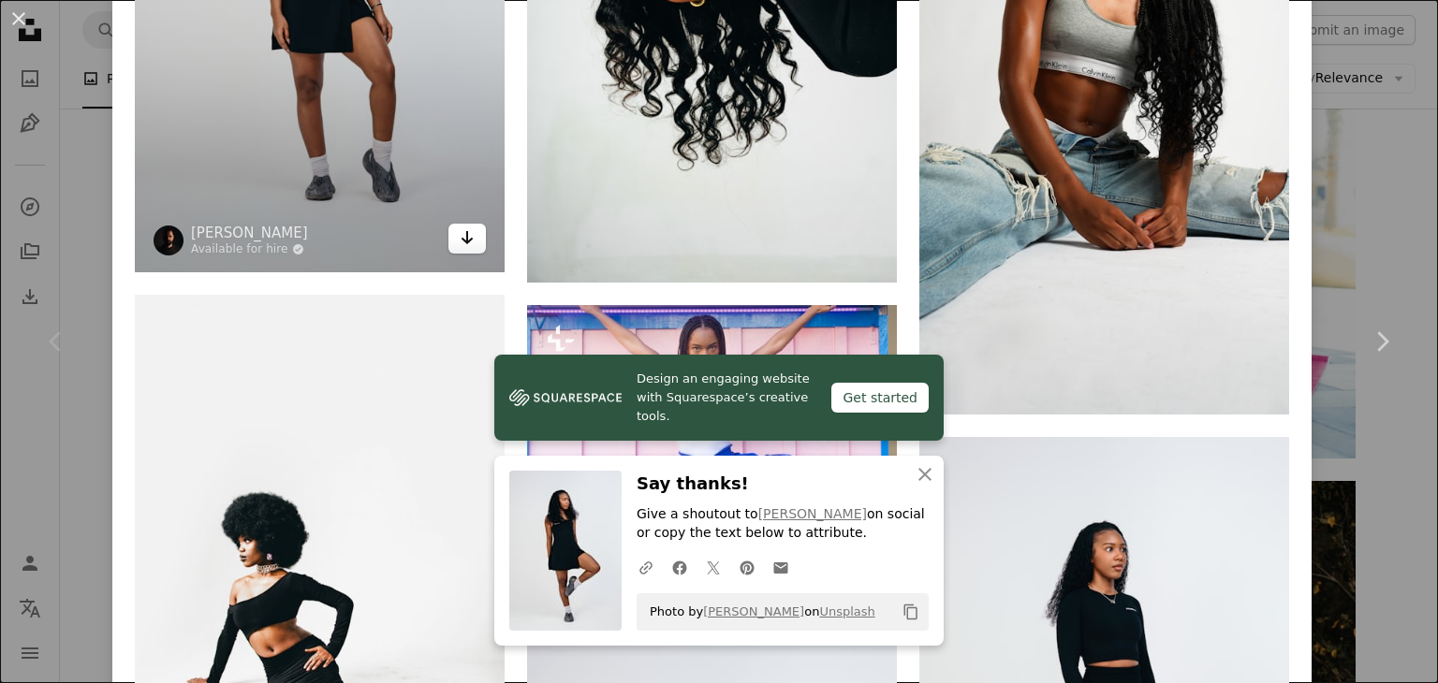
click at [462, 231] on icon "Download" at bounding box center [467, 237] width 12 height 13
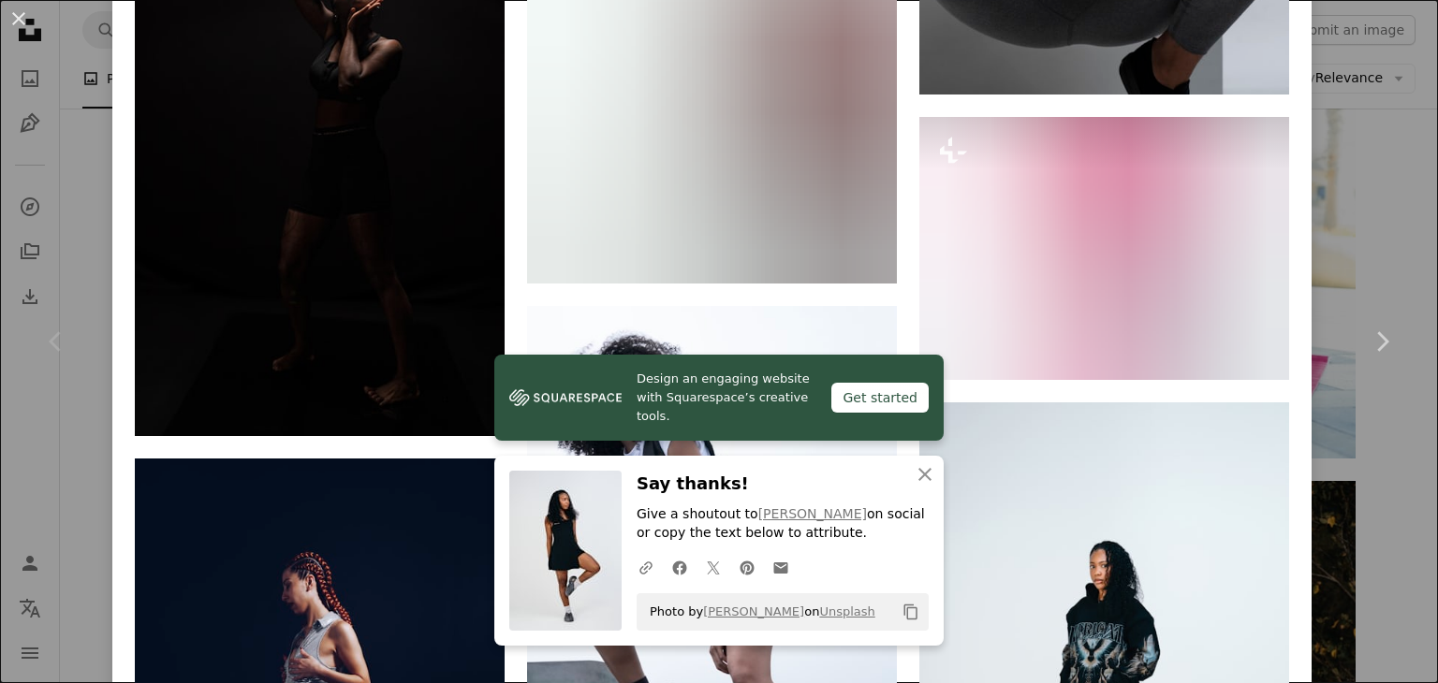
scroll to position [5898, 0]
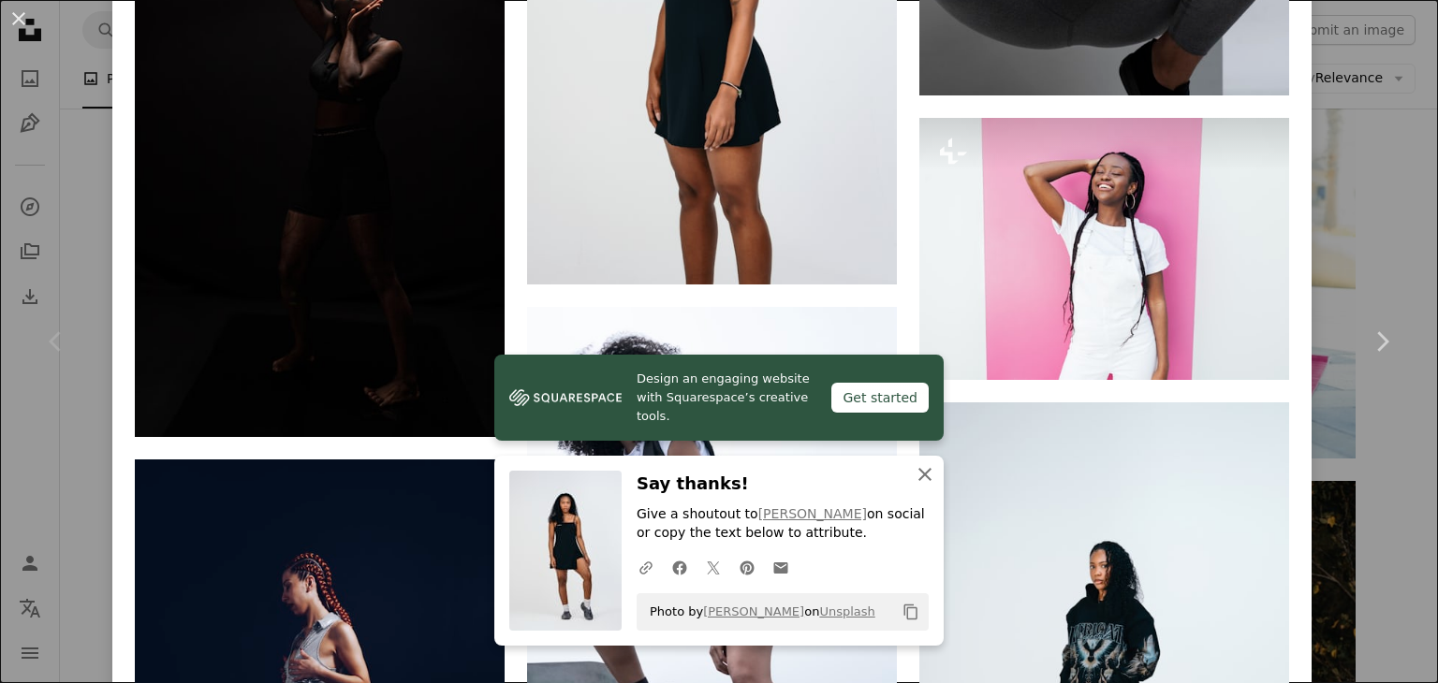
click at [918, 469] on icon "button" at bounding box center [924, 474] width 13 height 13
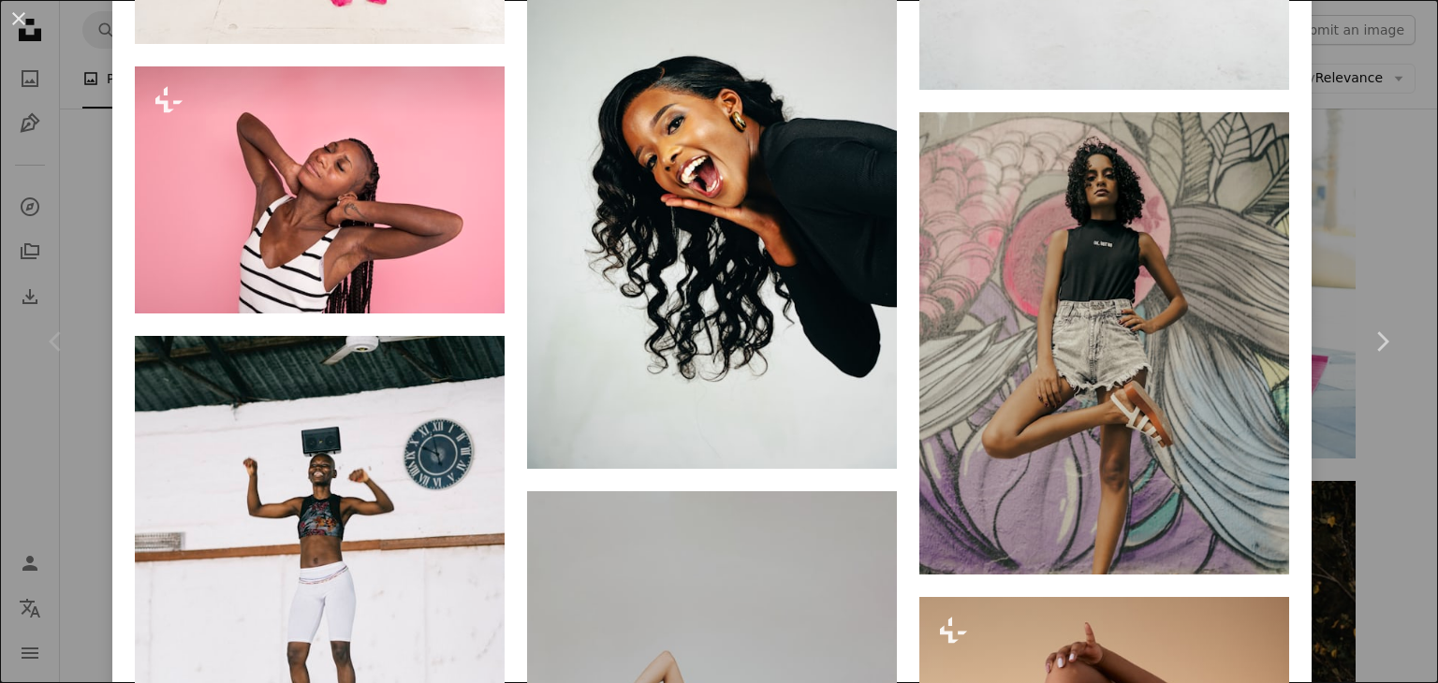
scroll to position [7444, 0]
